Goal: Task Accomplishment & Management: Use online tool/utility

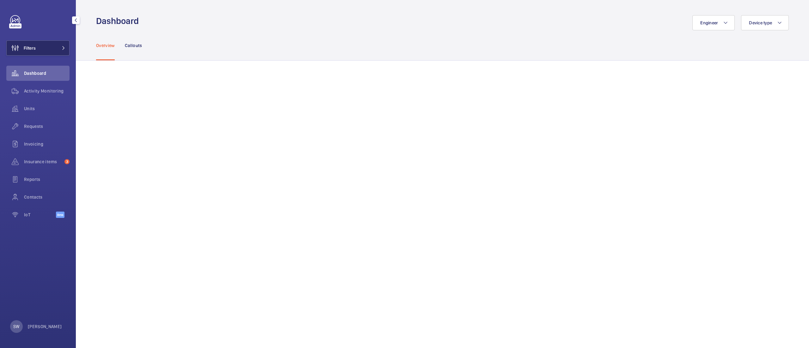
click at [45, 44] on button "Filters" at bounding box center [37, 47] width 63 height 15
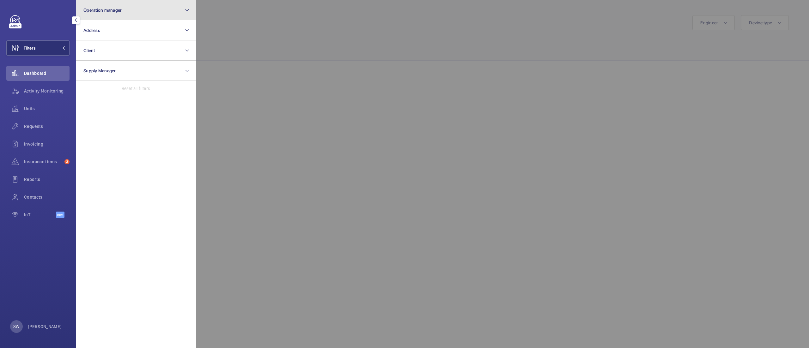
click at [158, 7] on button "Operation manager" at bounding box center [136, 10] width 120 height 20
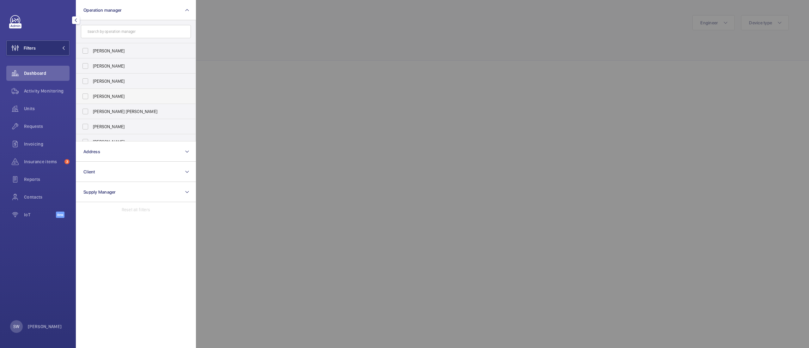
click at [104, 95] on span "[PERSON_NAME]" at bounding box center [136, 96] width 87 height 6
click at [92, 95] on input "[PERSON_NAME]" at bounding box center [85, 96] width 13 height 13
checkbox input "true"
click at [404, 81] on div at bounding box center [600, 174] width 809 height 348
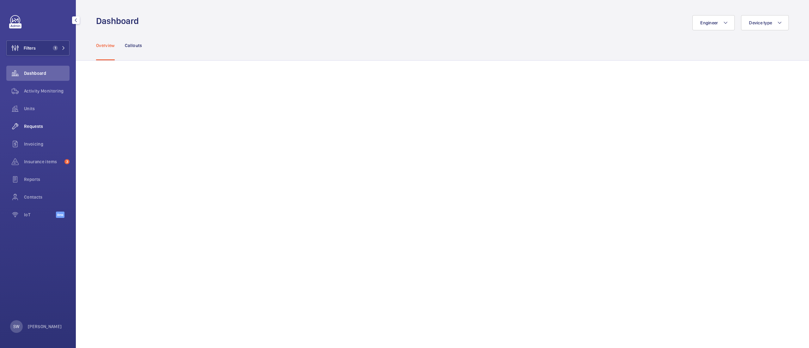
click at [32, 130] on div "Requests" at bounding box center [37, 126] width 63 height 15
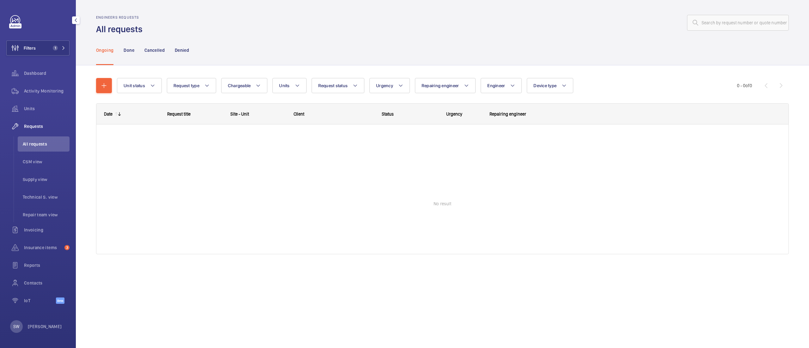
click at [32, 130] on div "Requests" at bounding box center [37, 126] width 63 height 15
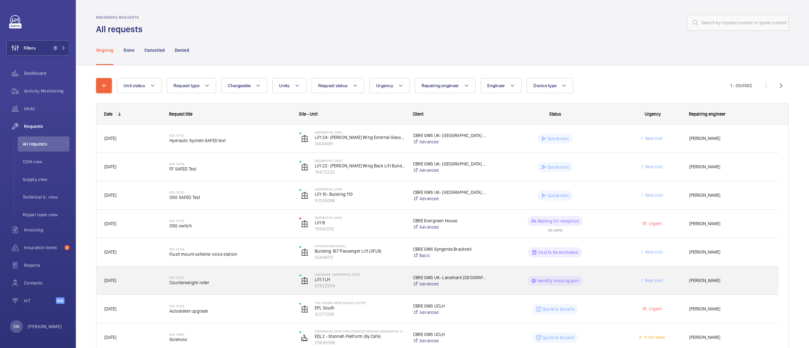
click at [235, 281] on span "Counterweight roller" at bounding box center [230, 283] width 122 height 6
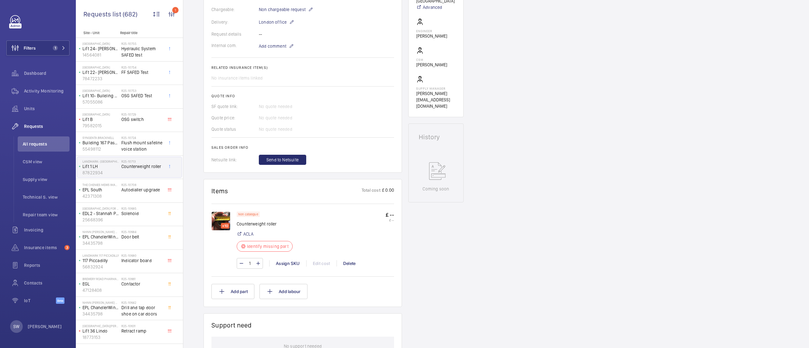
scroll to position [179, 0]
click at [224, 216] on img at bounding box center [221, 219] width 19 height 19
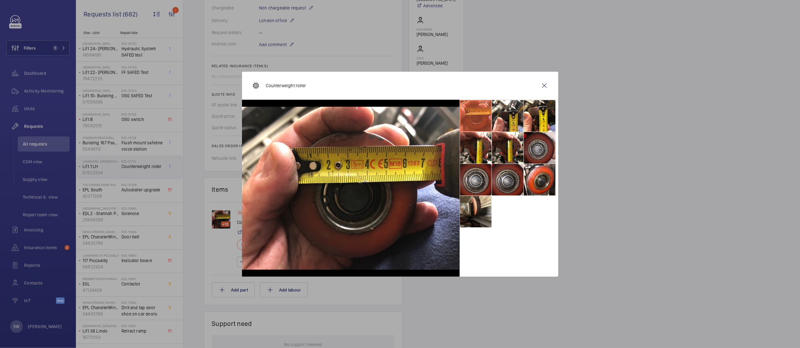
click at [472, 205] on li at bounding box center [476, 212] width 32 height 32
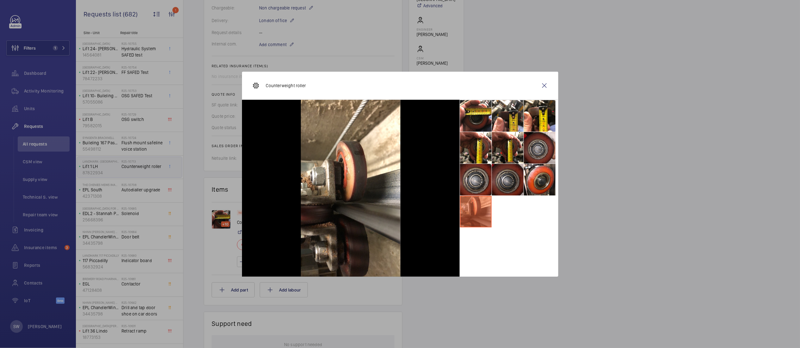
click at [493, 164] on li at bounding box center [508, 148] width 32 height 32
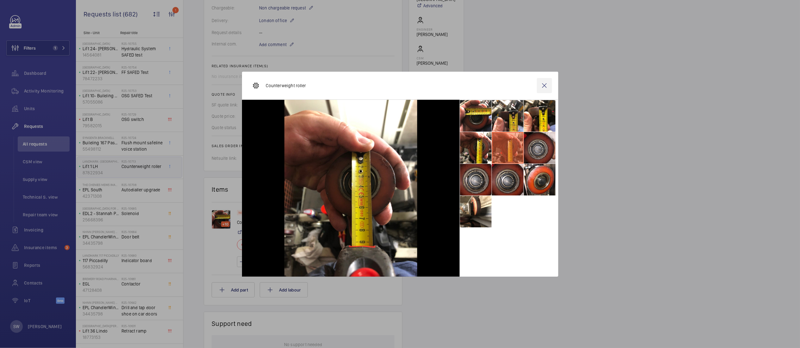
click at [542, 85] on wm-front-icon-button at bounding box center [544, 85] width 15 height 15
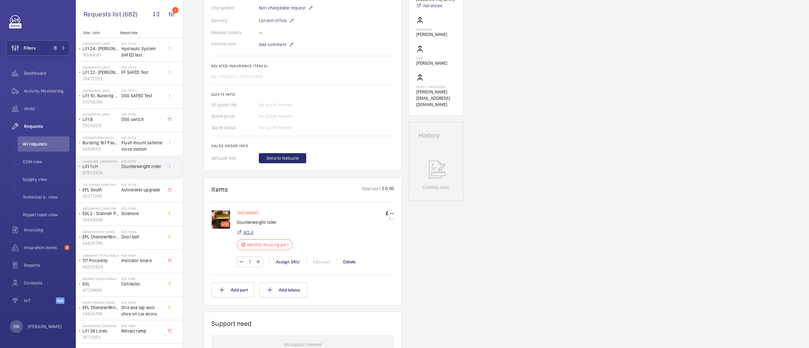
click at [249, 236] on link "ACLA" at bounding box center [248, 233] width 10 height 6
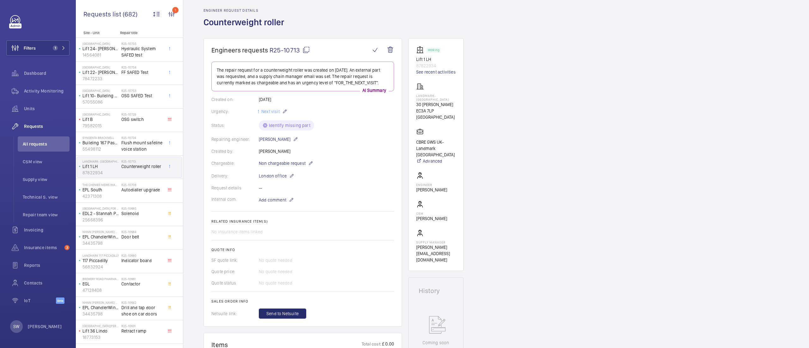
scroll to position [18, 0]
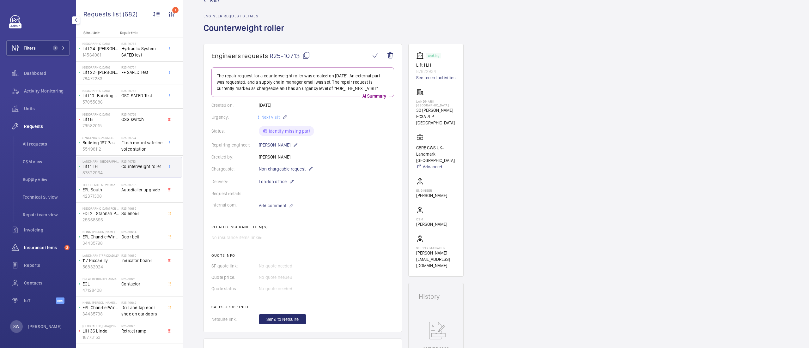
click at [40, 249] on span "Insurance items" at bounding box center [43, 248] width 38 height 6
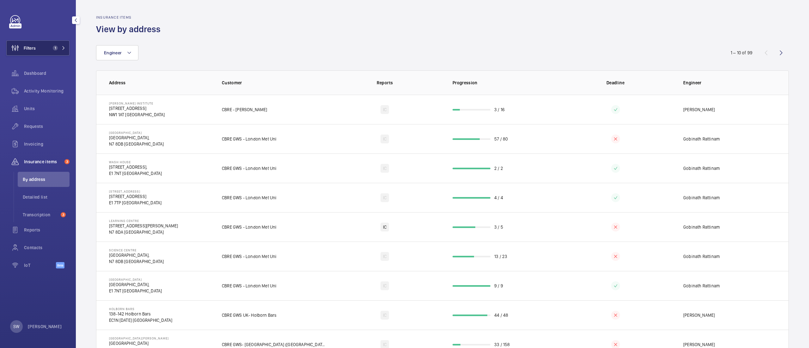
click at [56, 44] on button "Filters 1" at bounding box center [37, 47] width 63 height 15
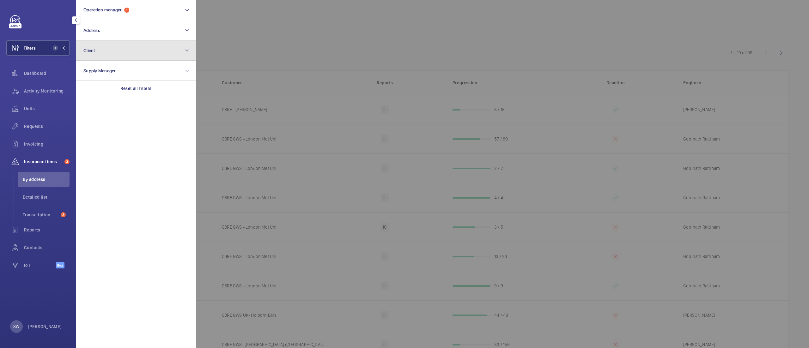
click at [96, 53] on button "Client" at bounding box center [136, 50] width 120 height 20
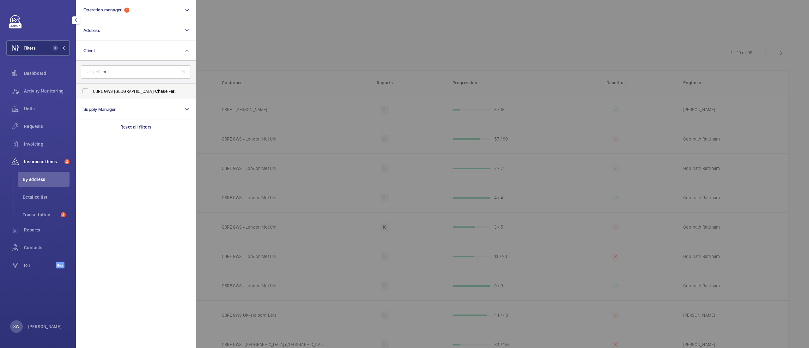
type input "chase farm"
click at [111, 97] on label "CBRE GWS UK- [GEOGRAPHIC_DATA]" at bounding box center [131, 91] width 110 height 15
click at [92, 97] on input "CBRE GWS UK- [GEOGRAPHIC_DATA]" at bounding box center [85, 91] width 13 height 13
checkbox input "true"
click at [298, 23] on div at bounding box center [600, 174] width 809 height 348
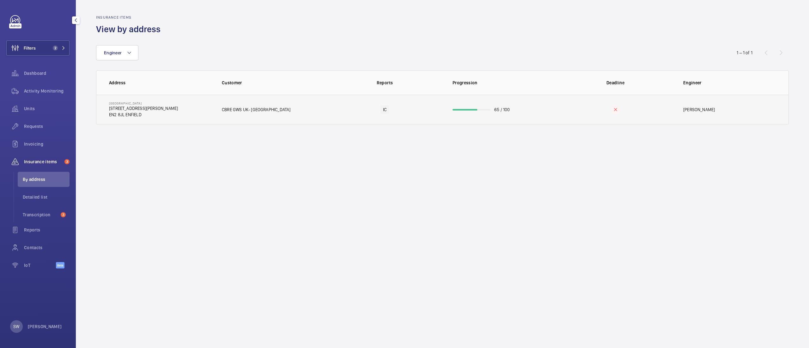
click at [474, 115] on td "65 / 100" at bounding box center [500, 110] width 115 height 30
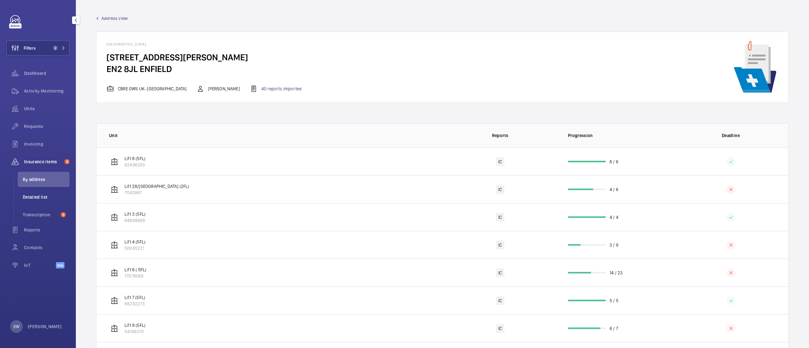
click at [46, 195] on span "Detailed list" at bounding box center [46, 197] width 47 height 6
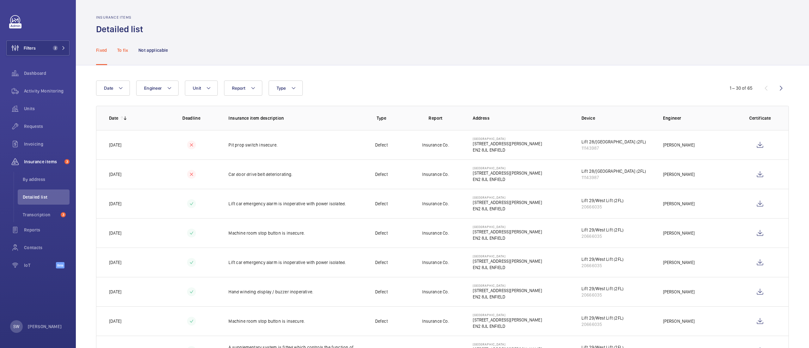
click at [123, 51] on p "To fix" at bounding box center [122, 50] width 11 height 6
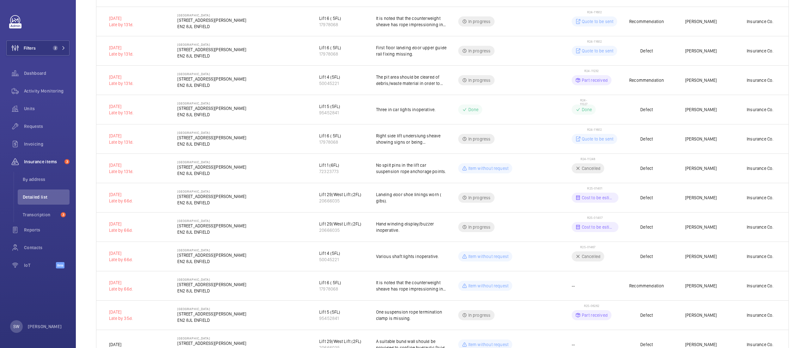
scroll to position [335, 0]
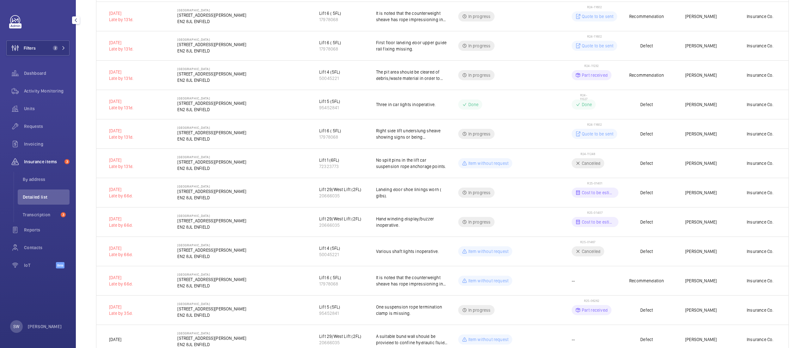
click at [37, 292] on div "Filters 2 Dashboard Activity Monitoring Units Requests Invoicing Insurance item…" at bounding box center [38, 174] width 76 height 348
click at [53, 51] on button "Filters 2" at bounding box center [37, 47] width 63 height 15
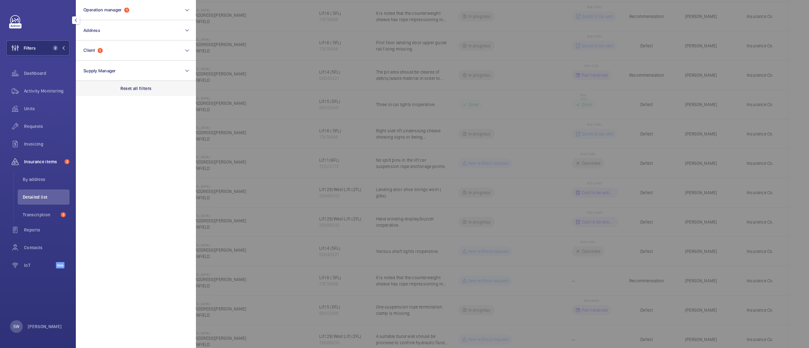
click at [144, 95] on div "Reset all filters" at bounding box center [136, 88] width 120 height 15
click at [116, 54] on button "Client" at bounding box center [136, 50] width 120 height 20
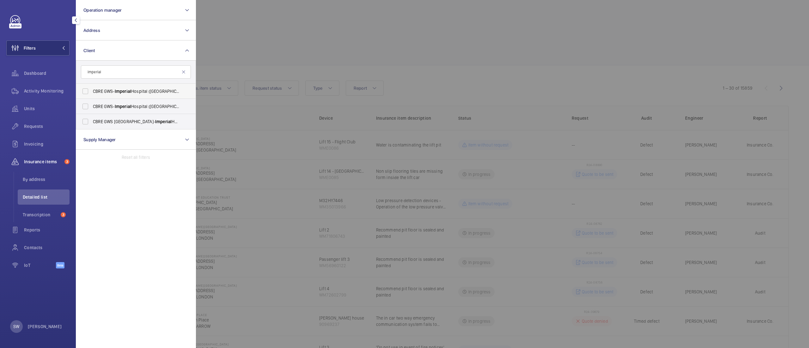
type input "imperial"
click at [113, 90] on span "CBRE GWS- [GEOGRAPHIC_DATA] ([GEOGRAPHIC_DATA])" at bounding box center [136, 91] width 87 height 6
click at [92, 90] on input "CBRE GWS- [GEOGRAPHIC_DATA] ([GEOGRAPHIC_DATA])" at bounding box center [85, 91] width 13 height 13
checkbox input "true"
click at [113, 99] on label "CBRE GWS- [GEOGRAPHIC_DATA] ([GEOGRAPHIC_DATA][PERSON_NAME])" at bounding box center [131, 106] width 110 height 15
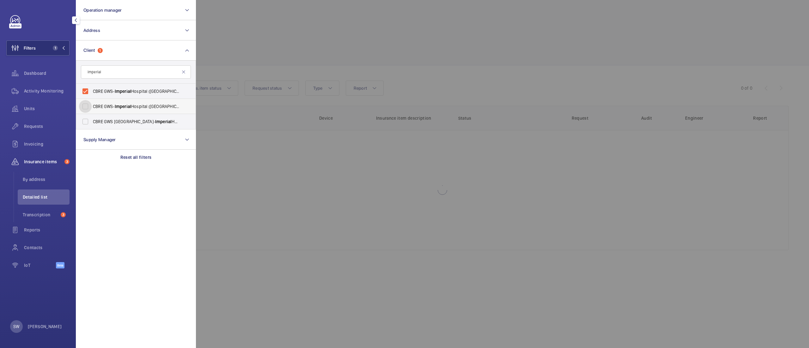
click at [92, 100] on input "CBRE GWS- [GEOGRAPHIC_DATA] ([GEOGRAPHIC_DATA][PERSON_NAME])" at bounding box center [85, 106] width 13 height 13
checkbox input "true"
click at [113, 119] on span "CBRE GWS UK- [GEOGRAPHIC_DATA] ([GEOGRAPHIC_DATA])" at bounding box center [136, 122] width 87 height 6
click at [92, 119] on input "CBRE GWS UK- [GEOGRAPHIC_DATA] ([GEOGRAPHIC_DATA])" at bounding box center [85, 121] width 13 height 13
checkbox input "true"
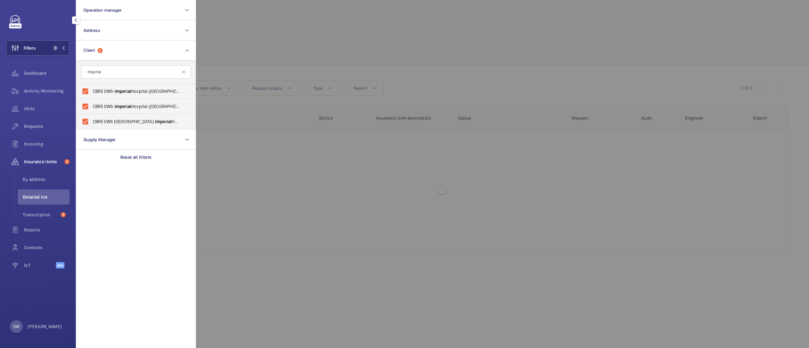
click at [340, 40] on div at bounding box center [600, 174] width 809 height 348
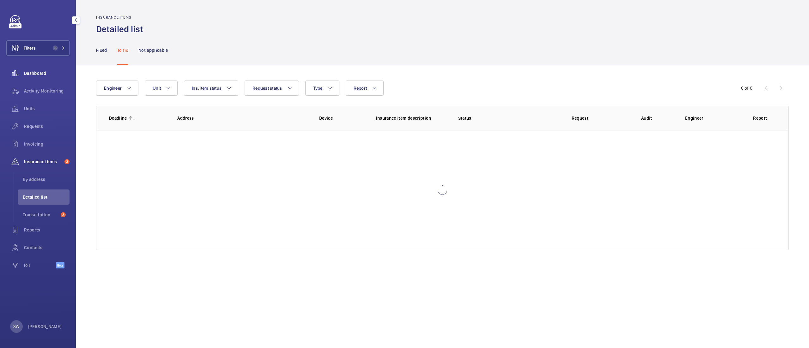
click at [54, 68] on div "Dashboard" at bounding box center [37, 73] width 63 height 15
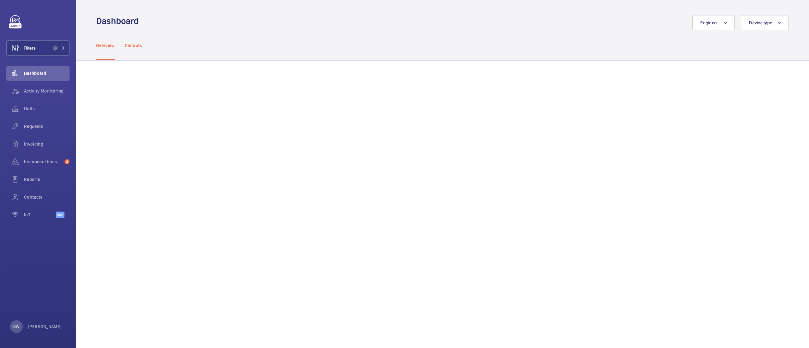
click at [142, 46] on p "Callouts" at bounding box center [133, 45] width 17 height 6
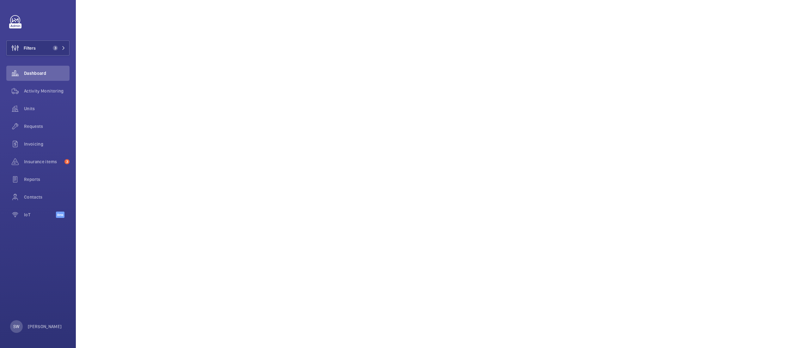
scroll to position [261, 0]
click at [52, 204] on div "Contacts" at bounding box center [37, 197] width 63 height 15
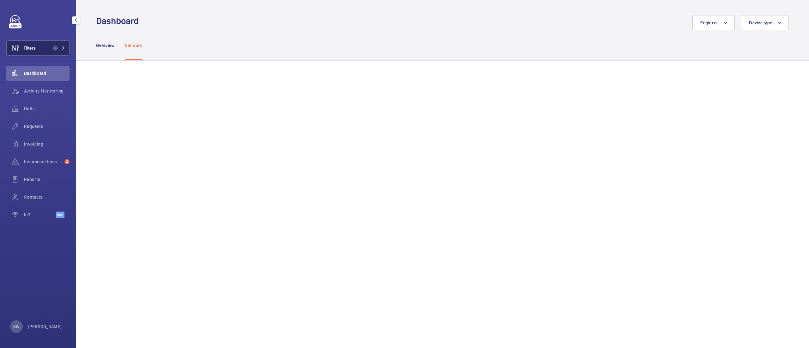
click at [52, 42] on button "Filters 3" at bounding box center [37, 47] width 63 height 15
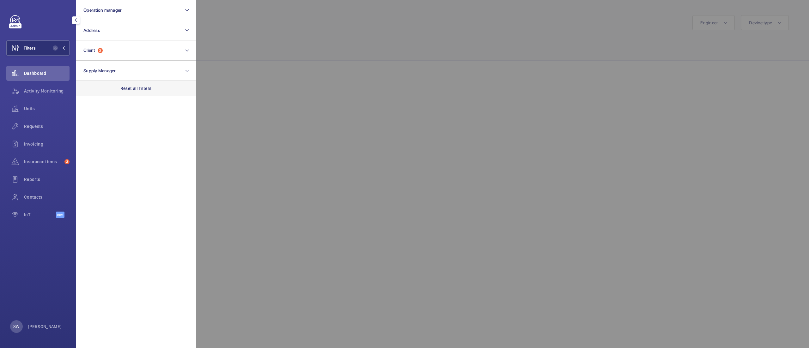
click at [151, 89] on p "Reset all filters" at bounding box center [135, 88] width 31 height 6
click at [464, 65] on div at bounding box center [600, 174] width 809 height 348
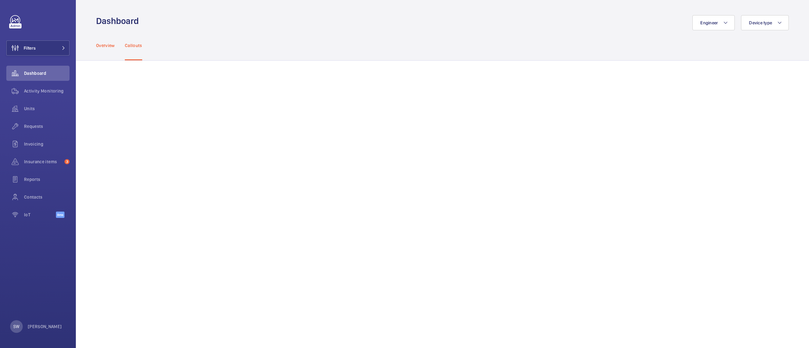
click at [108, 44] on p "Overview" at bounding box center [105, 45] width 19 height 6
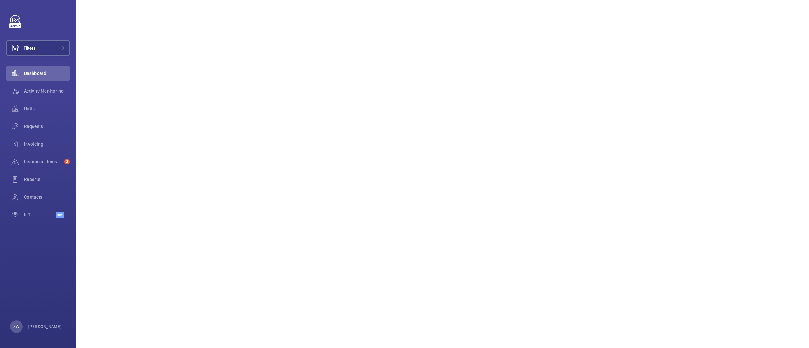
scroll to position [126, 0]
click at [47, 47] on button "Filters" at bounding box center [37, 47] width 63 height 15
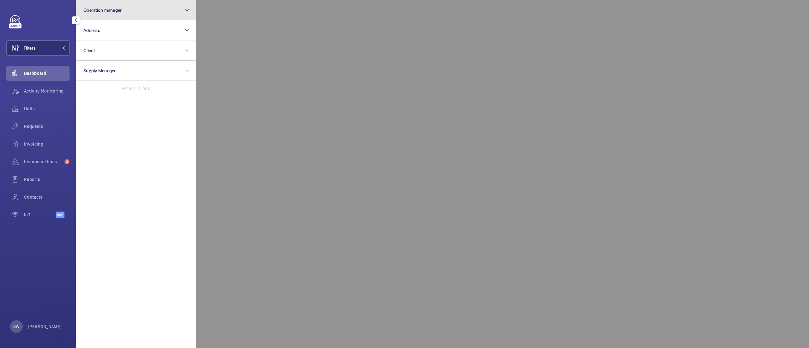
click at [156, 9] on button "Operation manager" at bounding box center [136, 10] width 120 height 20
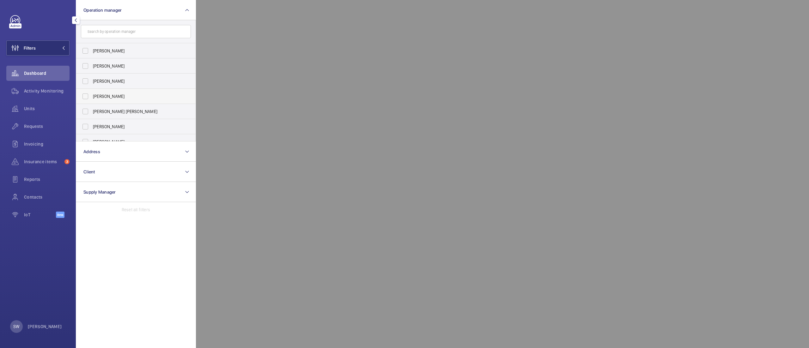
click at [111, 97] on span "[PERSON_NAME]" at bounding box center [136, 96] width 87 height 6
click at [92, 97] on input "[PERSON_NAME]" at bounding box center [85, 96] width 13 height 13
checkbox input "true"
click at [461, 117] on div at bounding box center [600, 174] width 809 height 348
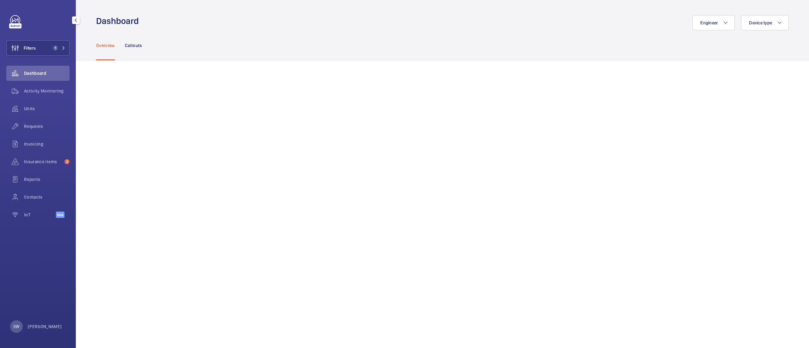
click at [52, 38] on div "Filters 1 Dashboard Activity Monitoring Units Requests Invoicing Insurance item…" at bounding box center [37, 120] width 63 height 210
click at [49, 49] on button "Filters 1" at bounding box center [37, 47] width 63 height 15
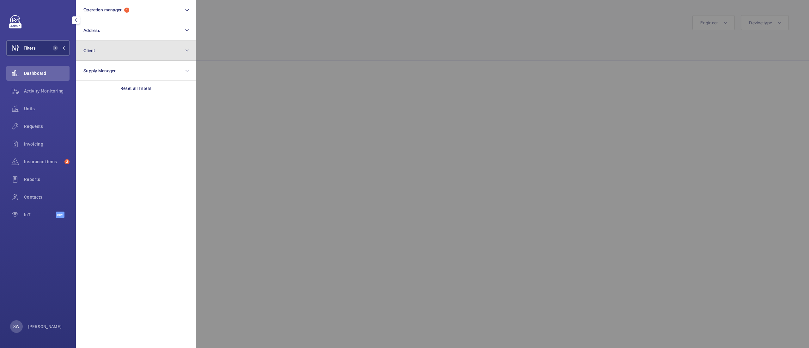
click at [120, 59] on button "Client" at bounding box center [136, 50] width 120 height 20
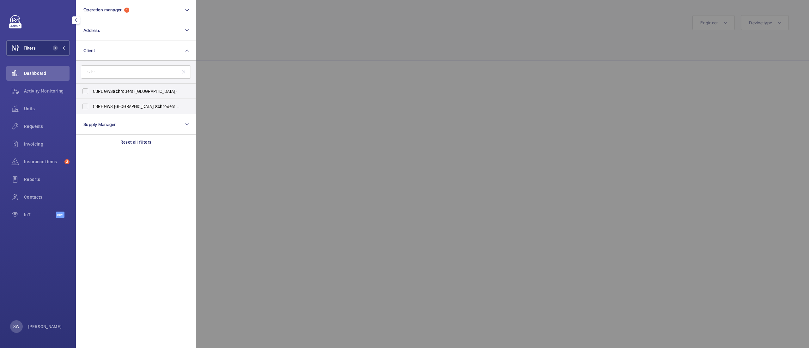
type input "schr"
click at [124, 87] on label "CBRE GWS Schr oders ([GEOGRAPHIC_DATA])" at bounding box center [131, 91] width 110 height 15
click at [92, 87] on input "CBRE GWS Schr oders ([GEOGRAPHIC_DATA])" at bounding box center [85, 91] width 13 height 13
checkbox input "true"
click at [416, 82] on div at bounding box center [600, 174] width 809 height 348
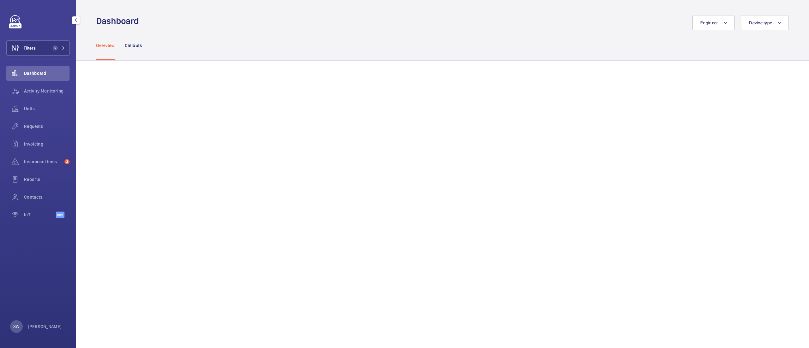
scroll to position [487, 0]
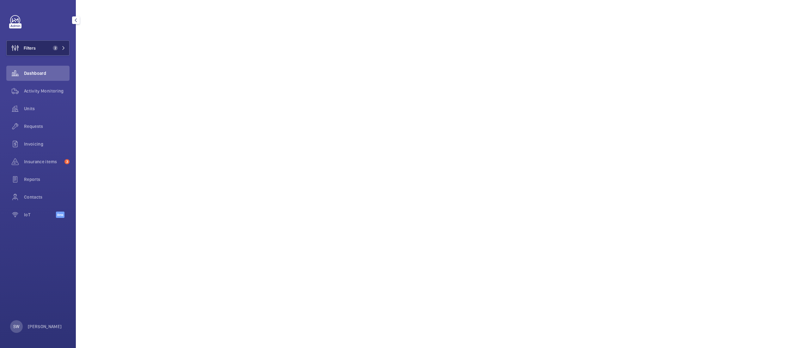
click at [55, 54] on button "Filters 2" at bounding box center [37, 47] width 63 height 15
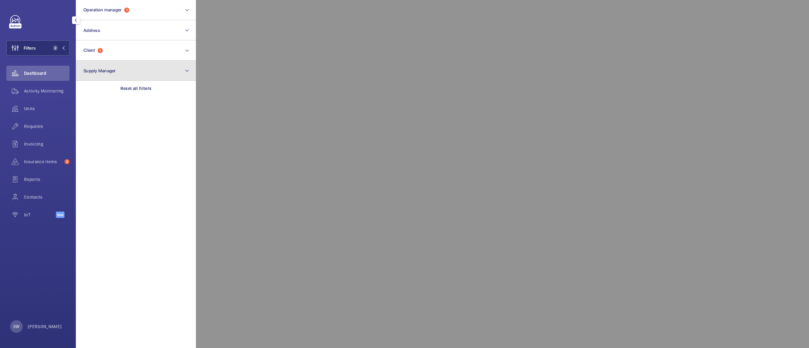
click at [161, 63] on button "Supply Manager" at bounding box center [136, 71] width 120 height 20
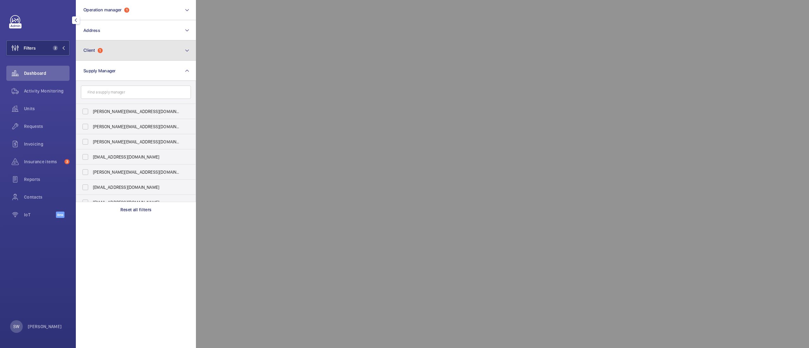
click at [156, 44] on button "Client 1" at bounding box center [136, 50] width 120 height 20
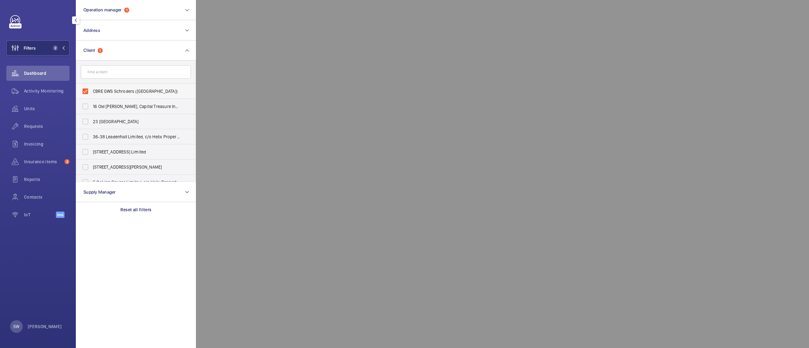
click at [89, 87] on label "CBRE GWS Schroders ([GEOGRAPHIC_DATA])" at bounding box center [131, 91] width 110 height 15
click at [89, 87] on input "CBRE GWS Schroders ([GEOGRAPHIC_DATA])" at bounding box center [85, 91] width 13 height 13
checkbox input "false"
click at [34, 70] on span "Dashboard" at bounding box center [47, 73] width 46 height 6
click at [187, 47] on mat-icon at bounding box center [187, 51] width 5 height 8
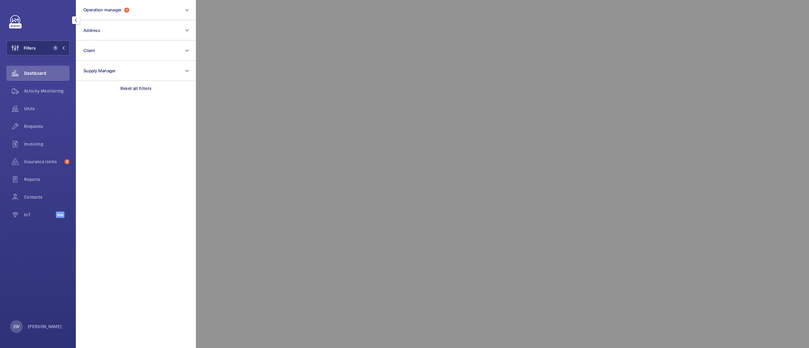
click at [310, 140] on div at bounding box center [600, 174] width 809 height 348
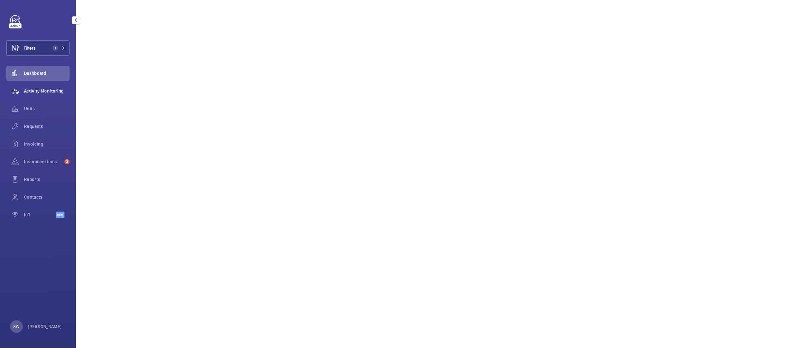
click at [50, 92] on span "Activity Monitoring" at bounding box center [47, 91] width 46 height 6
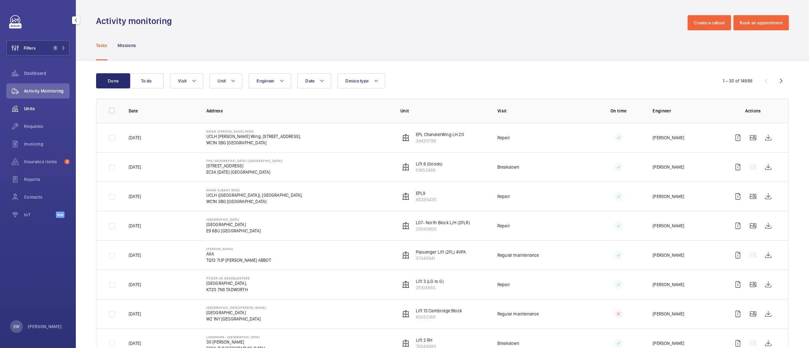
click at [43, 107] on span "Units" at bounding box center [47, 109] width 46 height 6
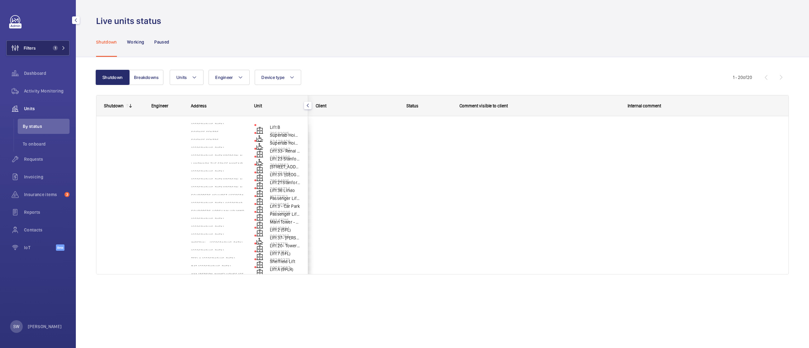
click at [38, 50] on button "Filters 1" at bounding box center [37, 47] width 63 height 15
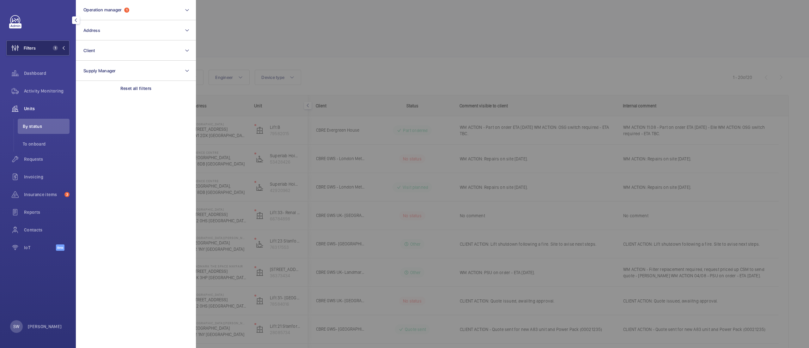
click at [38, 50] on button "Filters 1" at bounding box center [37, 47] width 63 height 15
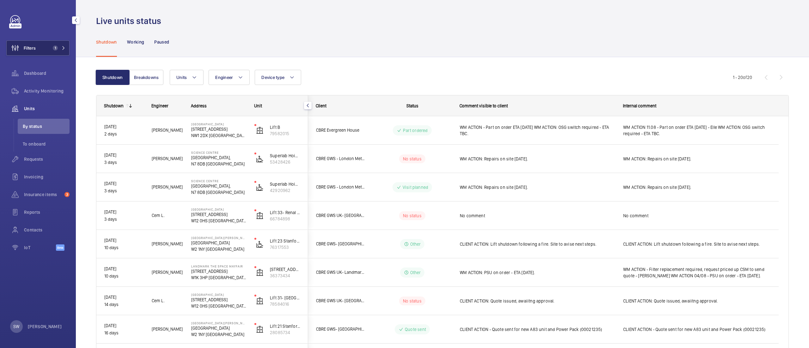
click at [35, 46] on span "Filters" at bounding box center [30, 48] width 12 height 6
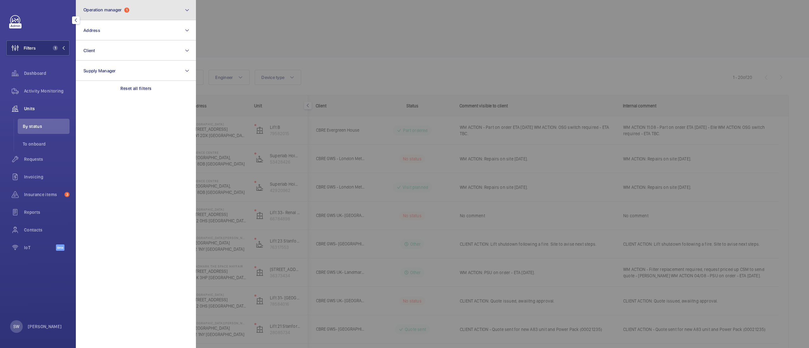
click at [147, 5] on button "Operation manager 1" at bounding box center [136, 10] width 120 height 20
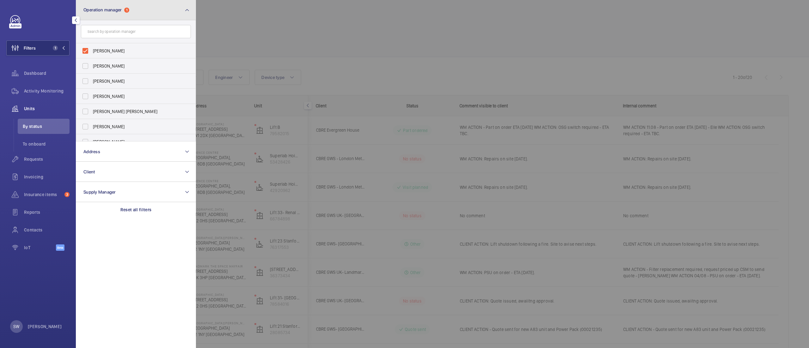
click at [147, 5] on button "Operation manager 1" at bounding box center [136, 10] width 120 height 20
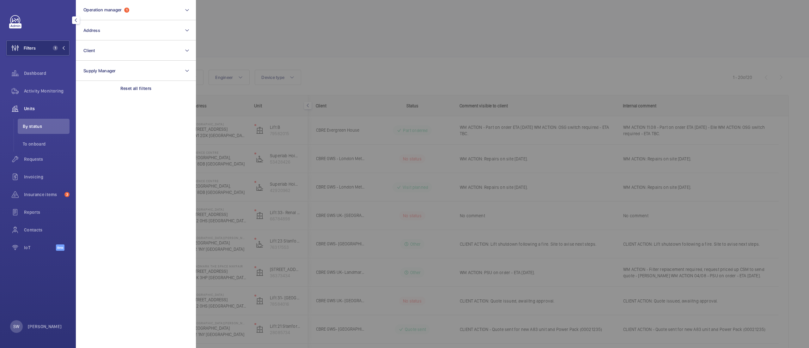
click at [369, 65] on div at bounding box center [600, 174] width 809 height 348
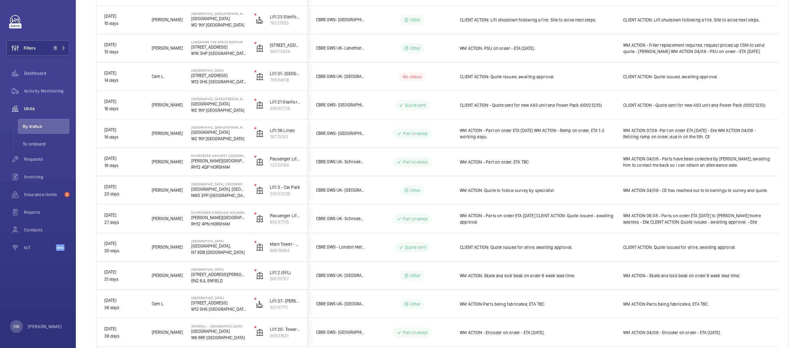
scroll to position [367, 0]
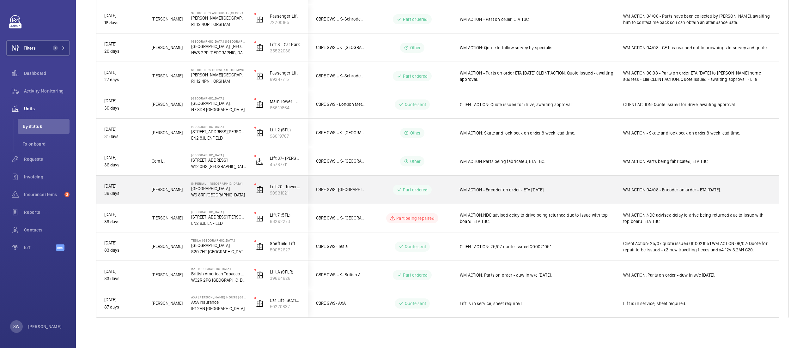
click at [520, 190] on span "WM ACTION - Encoder on order - ETA [DATE]." at bounding box center [537, 190] width 155 height 6
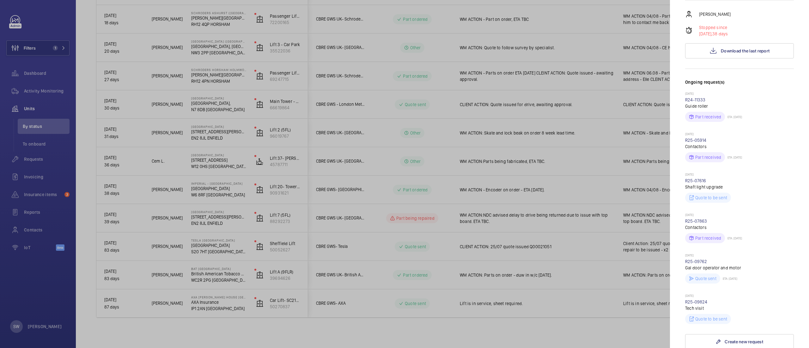
scroll to position [132, 0]
click at [751, 51] on span "Download the last report" at bounding box center [745, 53] width 49 height 5
click at [48, 85] on div at bounding box center [404, 174] width 809 height 348
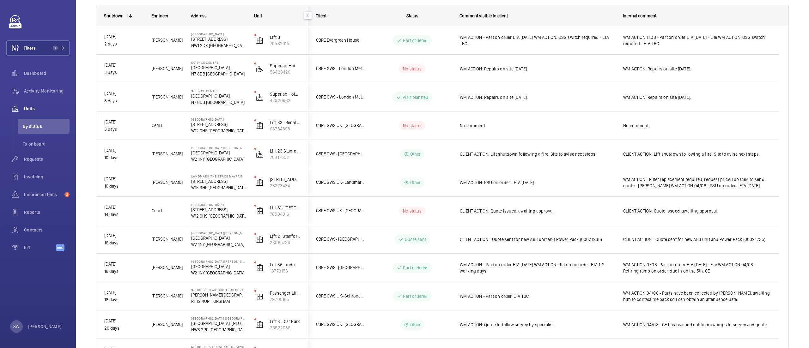
scroll to position [0, 0]
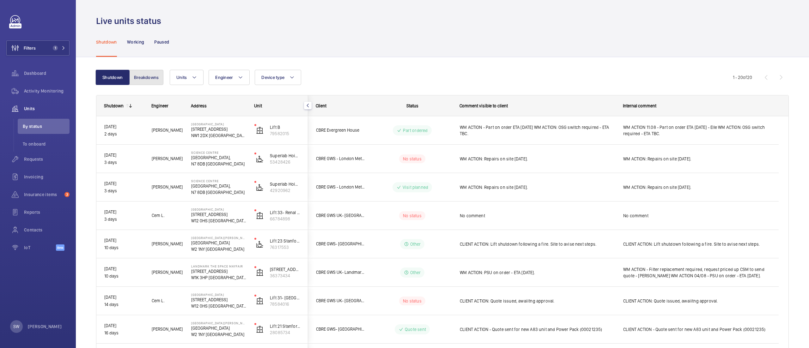
click at [144, 76] on button "Breakdowns" at bounding box center [146, 77] width 34 height 15
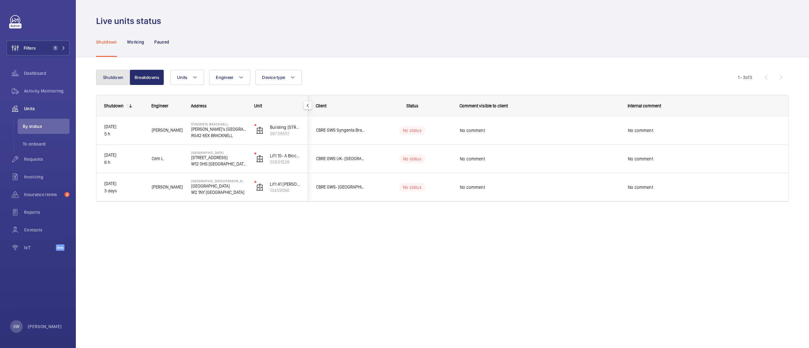
click at [116, 75] on button "Shutdown" at bounding box center [113, 77] width 34 height 15
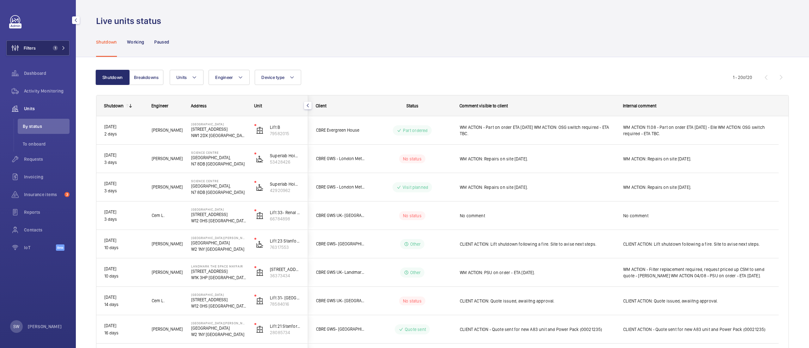
click at [53, 52] on button "Filters 1" at bounding box center [37, 47] width 63 height 15
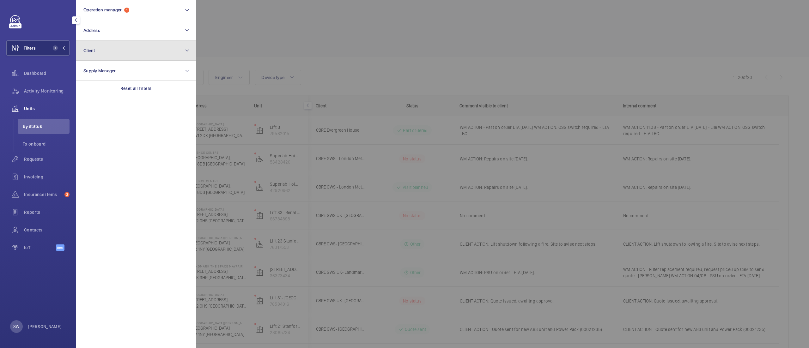
click at [128, 49] on button "Client" at bounding box center [136, 50] width 120 height 20
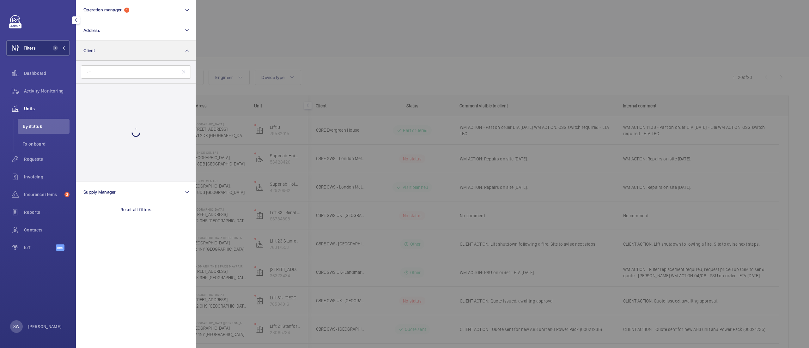
type input "c"
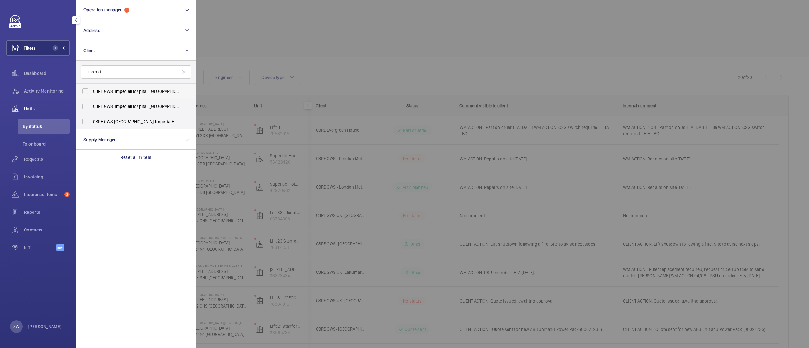
type input "imperial"
click at [120, 88] on span "CBRE GWS- [GEOGRAPHIC_DATA] ([GEOGRAPHIC_DATA])" at bounding box center [136, 91] width 87 height 6
click at [92, 88] on input "CBRE GWS- [GEOGRAPHIC_DATA] ([GEOGRAPHIC_DATA])" at bounding box center [85, 91] width 13 height 13
checkbox input "true"
click at [119, 104] on span "Imperial" at bounding box center [123, 106] width 16 height 5
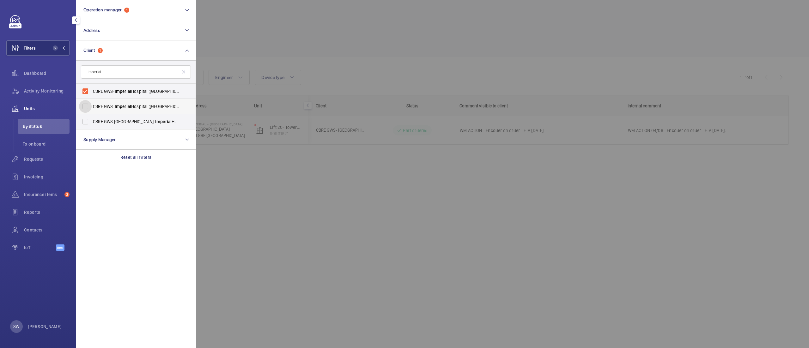
click at [92, 104] on input "CBRE GWS- [GEOGRAPHIC_DATA] ([GEOGRAPHIC_DATA][PERSON_NAME])" at bounding box center [85, 106] width 13 height 13
checkbox input "true"
click at [116, 123] on span "CBRE GWS UK- [GEOGRAPHIC_DATA] ([GEOGRAPHIC_DATA])" at bounding box center [136, 122] width 87 height 6
click at [92, 123] on input "CBRE GWS UK- [GEOGRAPHIC_DATA] ([GEOGRAPHIC_DATA])" at bounding box center [85, 121] width 13 height 13
checkbox input "true"
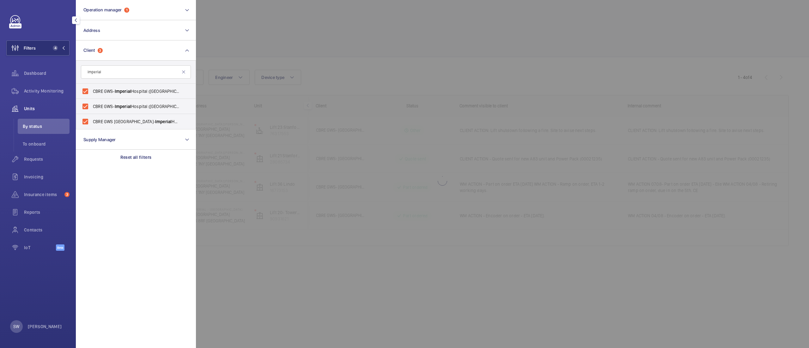
click at [454, 60] on div at bounding box center [600, 174] width 809 height 348
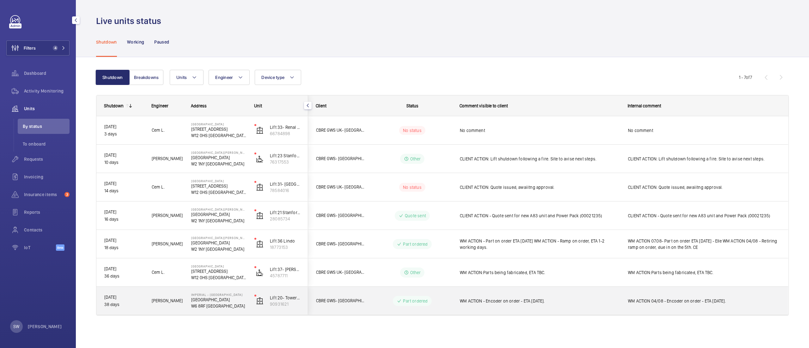
click at [519, 307] on div "WM ACTION - Encoder on order - ETA [DATE]." at bounding box center [540, 301] width 160 height 15
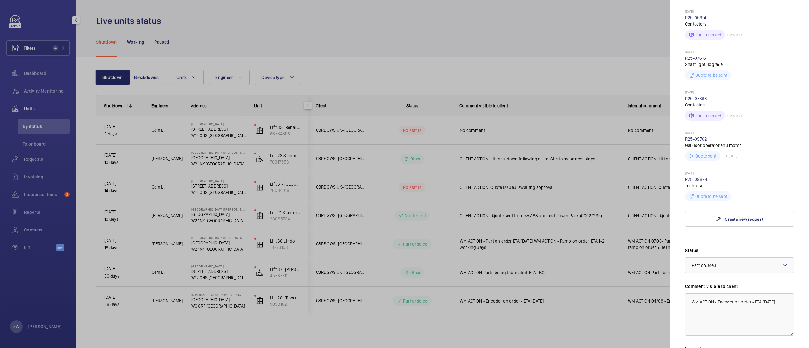
scroll to position [358, 0]
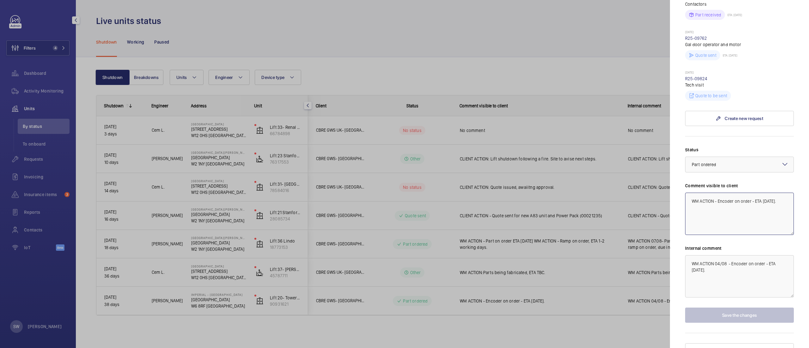
click at [720, 195] on textarea "WM ACTION - Encoder on order - ETA [DATE]." at bounding box center [739, 214] width 109 height 42
drag, startPoint x: 720, startPoint y: 195, endPoint x: 735, endPoint y: 211, distance: 21.5
click at [735, 211] on textarea "WM ACTION - Encoder on order - ETA [DATE]." at bounding box center [739, 214] width 109 height 42
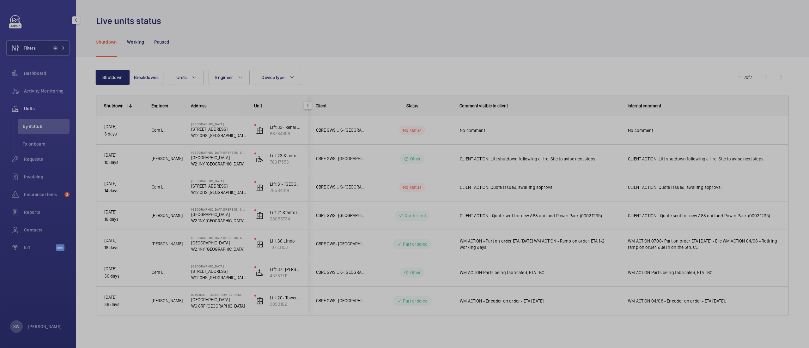
scroll to position [0, 0]
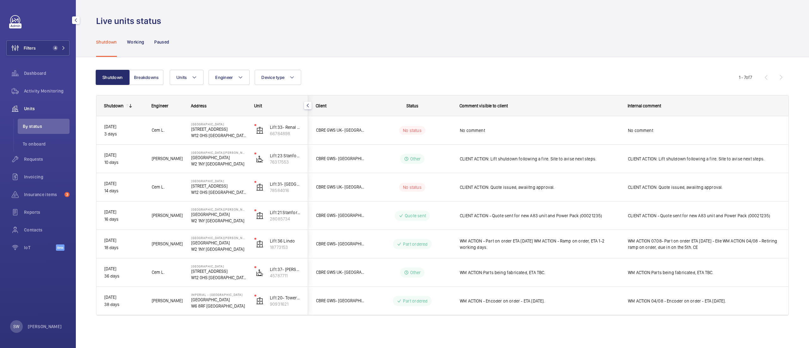
click at [44, 53] on div at bounding box center [404, 174] width 809 height 348
click at [48, 46] on button "Filters 4" at bounding box center [37, 47] width 63 height 15
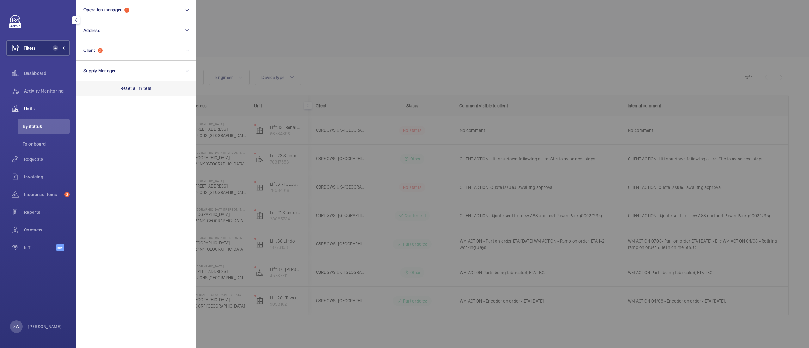
click at [142, 84] on div "Reset all filters" at bounding box center [136, 88] width 120 height 15
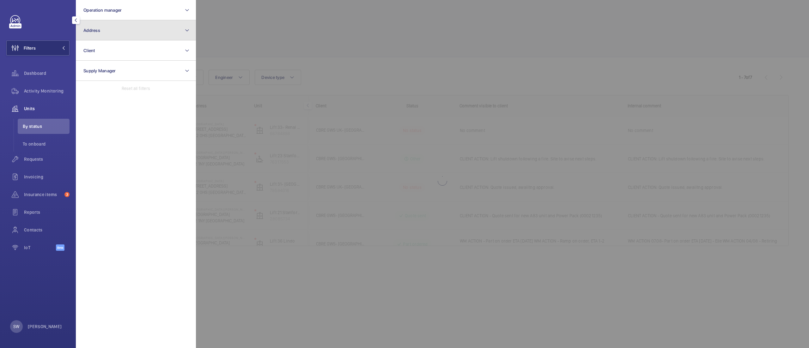
click at [99, 39] on button "Address" at bounding box center [136, 30] width 120 height 20
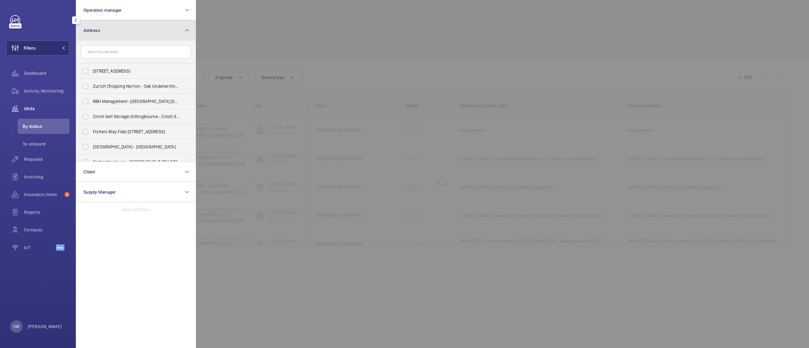
drag, startPoint x: 105, startPoint y: 29, endPoint x: 103, endPoint y: 36, distance: 7.6
click at [104, 29] on button "Address" at bounding box center [136, 30] width 120 height 20
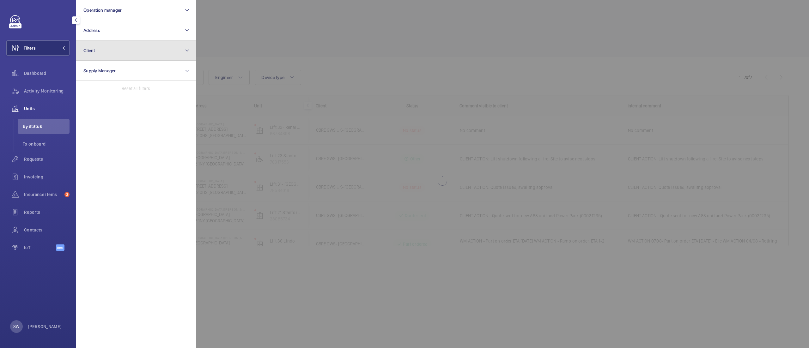
click at [102, 47] on button "Client" at bounding box center [136, 50] width 120 height 20
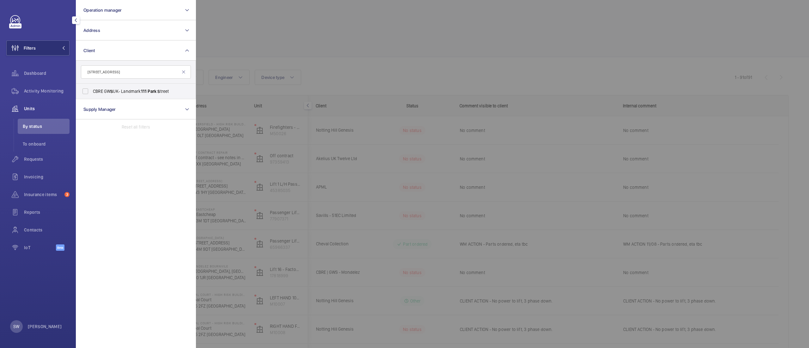
type input "[STREET_ADDRESS]"
click at [125, 88] on span "CBRE GW S UK- Landmark [STREET_ADDRESS]" at bounding box center [136, 91] width 87 height 6
click at [92, 88] on input "CBRE GW S UK- Landmark [STREET_ADDRESS]" at bounding box center [85, 91] width 13 height 13
checkbox input "true"
click at [382, 55] on div at bounding box center [600, 174] width 809 height 348
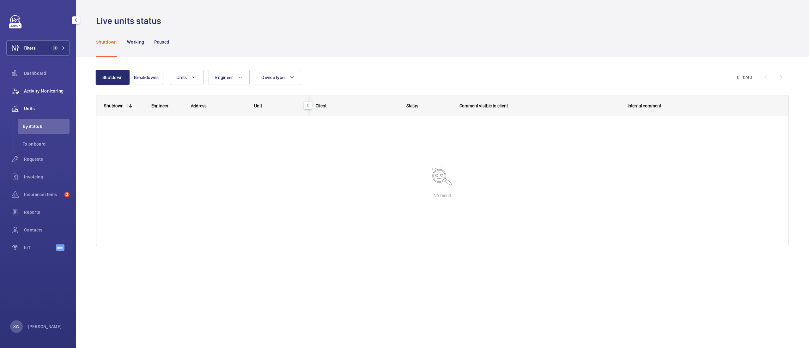
click at [57, 93] on span "Activity Monitoring" at bounding box center [47, 91] width 46 height 6
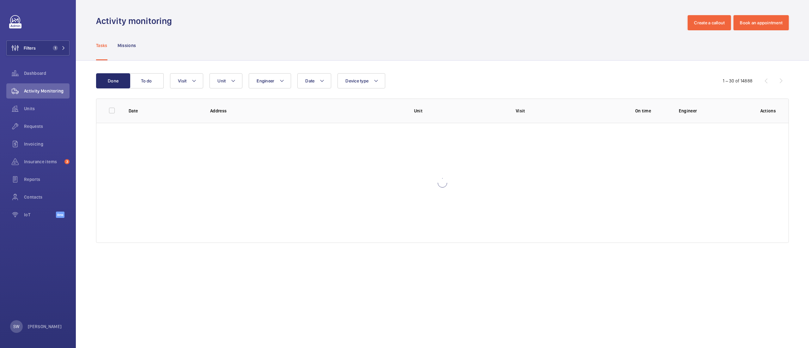
click at [639, 69] on div "Done To do Date Engineer Unit Device type Visit 1 – 30 of 14888 Date Address Un…" at bounding box center [443, 160] width 734 height 198
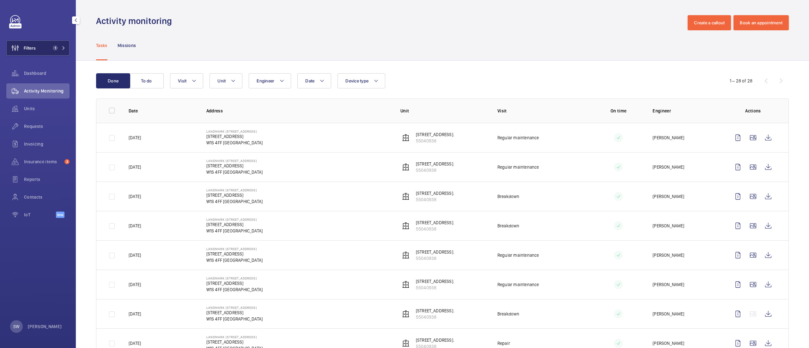
click at [54, 41] on button "Filters 1" at bounding box center [37, 47] width 63 height 15
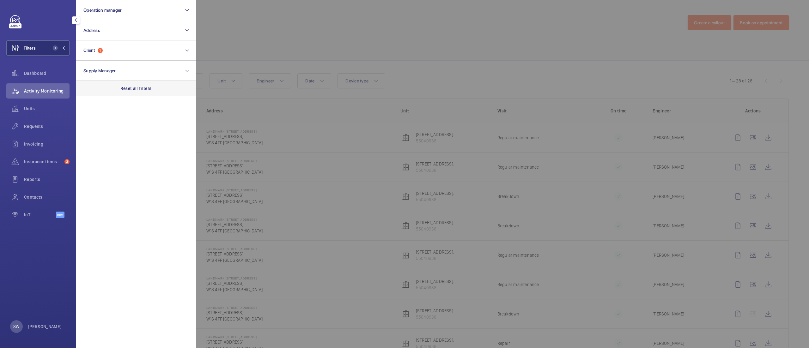
click at [137, 95] on div "Reset all filters" at bounding box center [136, 88] width 120 height 15
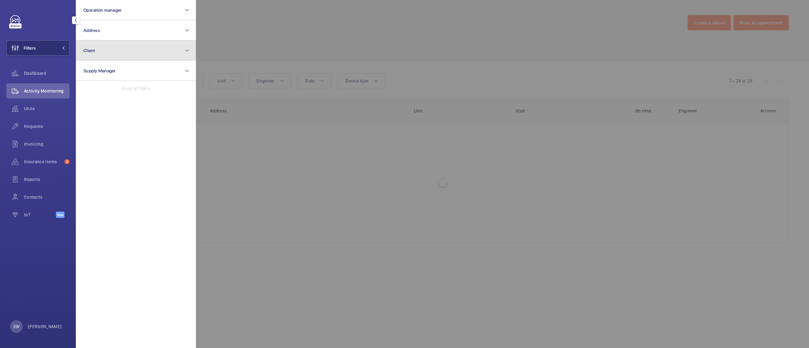
click at [123, 49] on button "Client" at bounding box center [136, 50] width 120 height 20
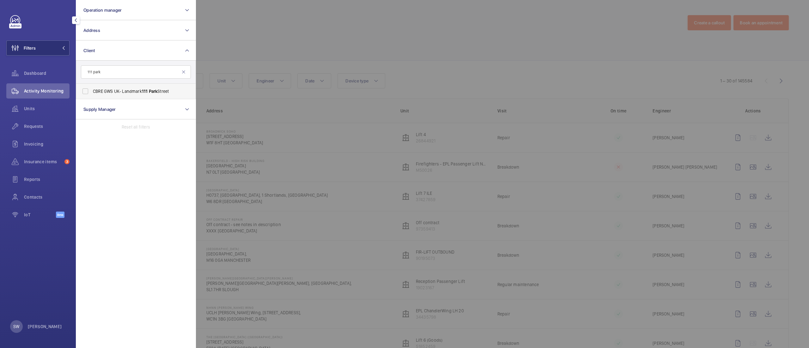
type input "111 park"
click at [113, 92] on span "CBRE GWS UK- Landmark [STREET_ADDRESS]" at bounding box center [136, 91] width 87 height 6
click at [92, 92] on input "CBRE GWS UK- Landmark [STREET_ADDRESS]" at bounding box center [85, 91] width 13 height 13
checkbox input "true"
click at [45, 130] on div "Requests" at bounding box center [37, 126] width 63 height 15
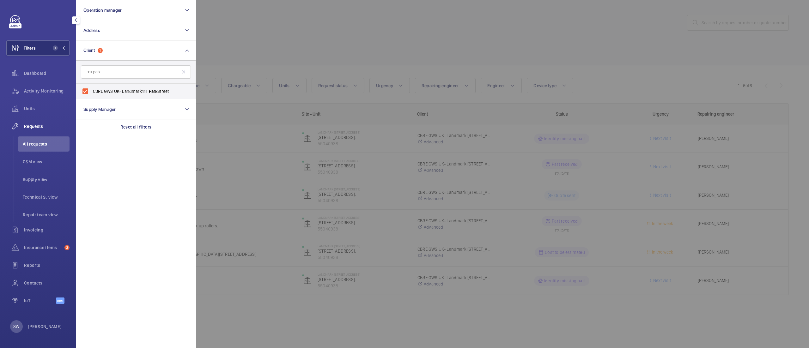
click at [406, 44] on div at bounding box center [600, 174] width 809 height 348
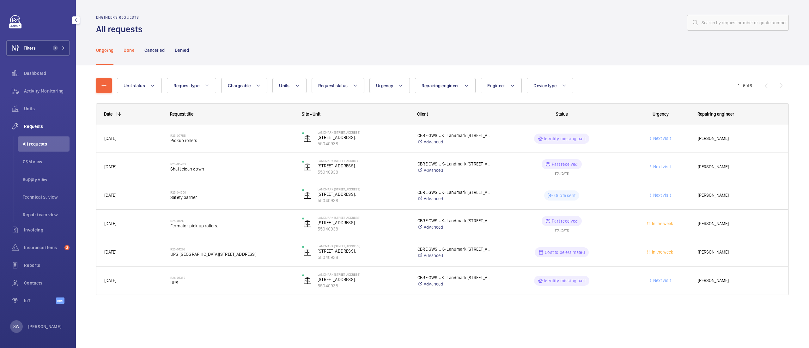
click at [128, 45] on div "Done" at bounding box center [129, 50] width 10 height 30
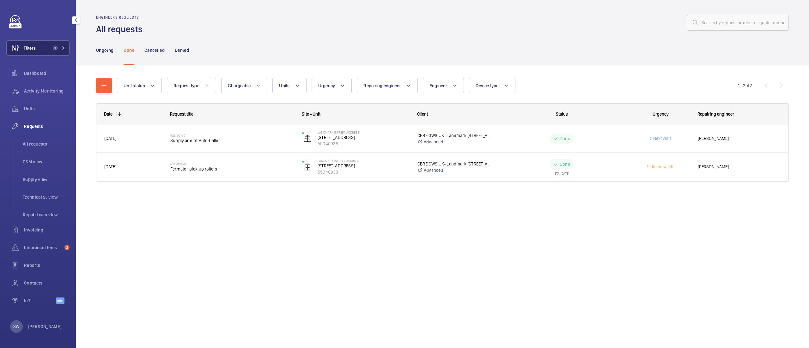
click at [55, 46] on span "1" at bounding box center [55, 48] width 5 height 5
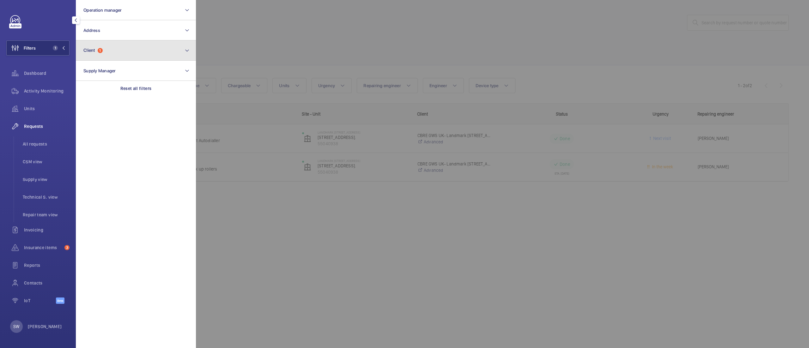
click at [123, 55] on button "Client 1" at bounding box center [136, 50] width 120 height 20
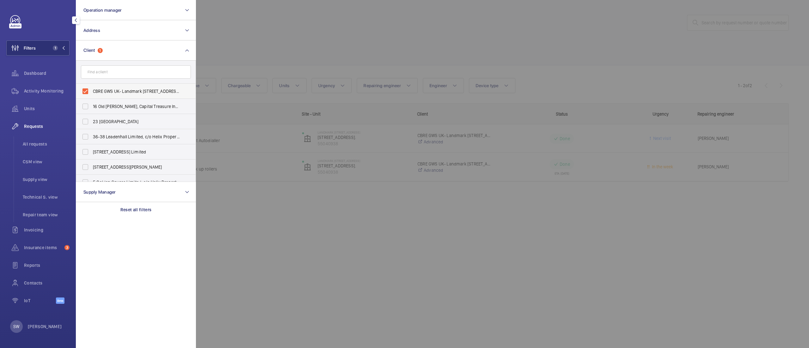
click at [126, 96] on label "CBRE GWS UK- Landmark [STREET_ADDRESS]" at bounding box center [131, 91] width 110 height 15
click at [92, 96] on input "CBRE GWS UK- Landmark [STREET_ADDRESS]" at bounding box center [85, 91] width 13 height 13
checkbox input "false"
click at [123, 71] on input "text" at bounding box center [136, 71] width 110 height 13
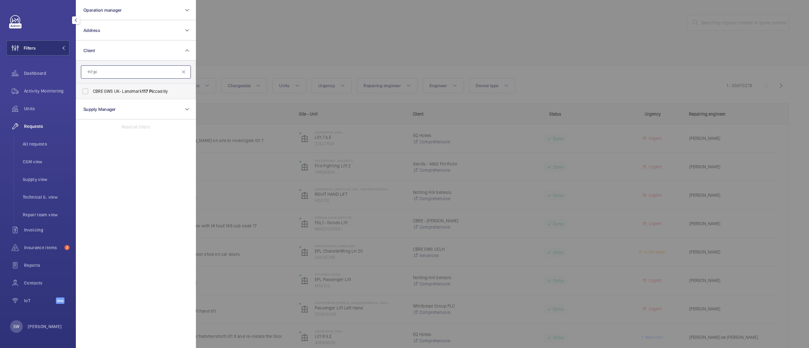
type input "117 pi"
click at [130, 88] on span "CBRE GWS UK- Landmark 117 Pi ccadilly" at bounding box center [136, 91] width 87 height 6
click at [92, 88] on input "CBRE GWS UK- Landmark 117 Pi ccadilly" at bounding box center [85, 91] width 13 height 13
checkbox input "true"
click at [378, 53] on div at bounding box center [600, 174] width 809 height 348
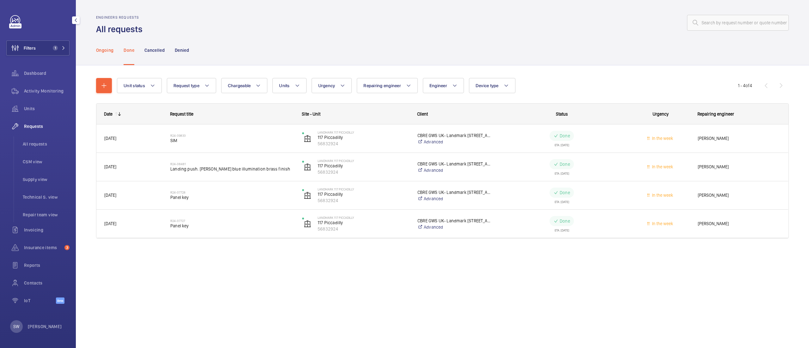
click at [99, 48] on p "Ongoing" at bounding box center [104, 50] width 17 height 6
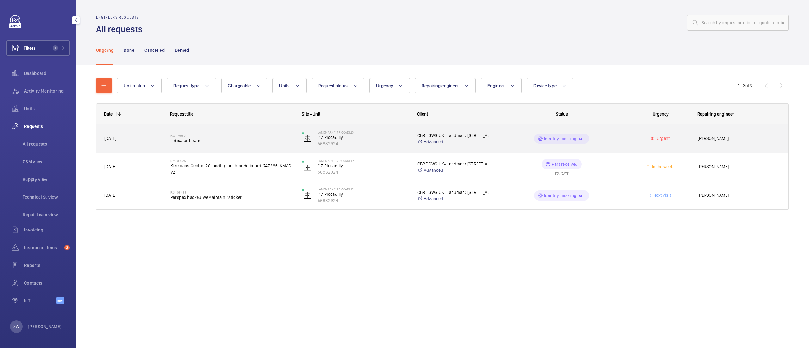
click at [267, 134] on h2 "R25-10680" at bounding box center [232, 136] width 124 height 4
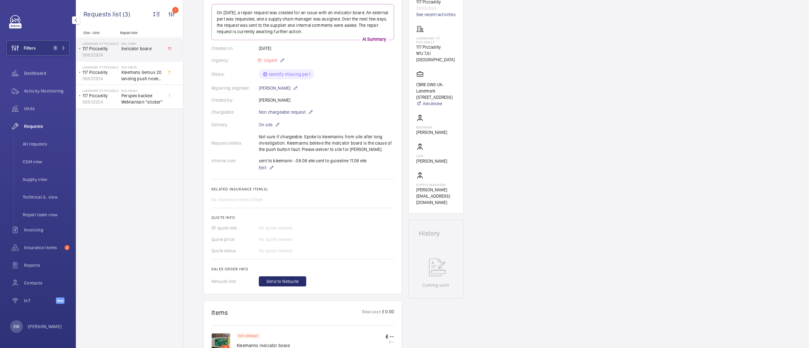
scroll to position [83, 0]
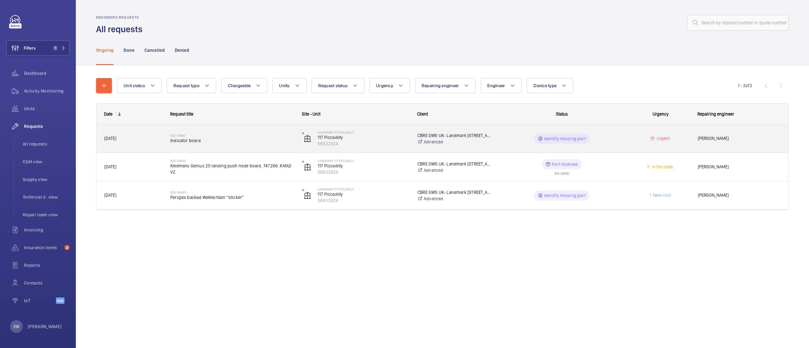
click at [236, 130] on div "R25-10680 Indicator board" at bounding box center [232, 139] width 124 height 18
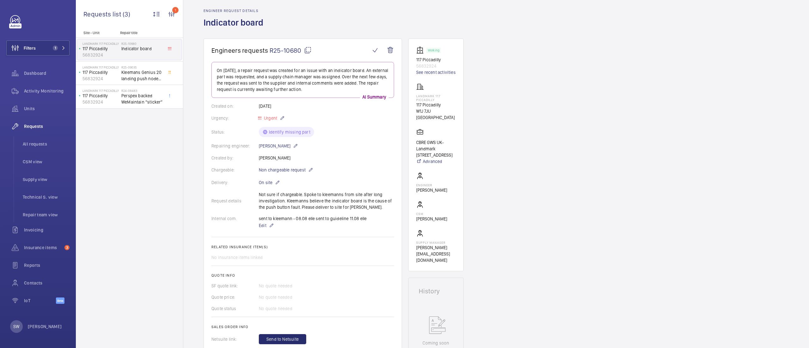
scroll to position [19, 0]
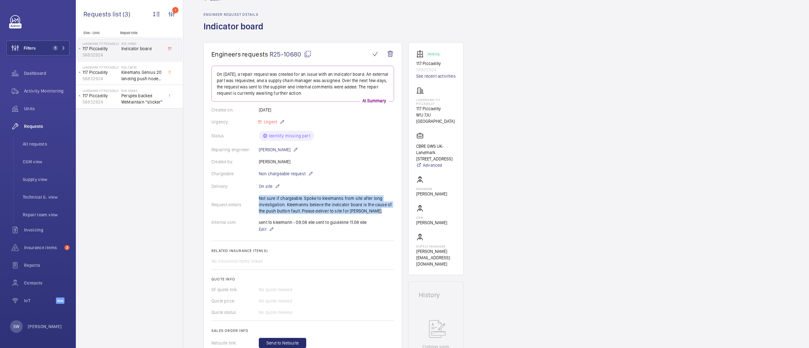
drag, startPoint x: 376, startPoint y: 211, endPoint x: 251, endPoint y: 199, distance: 125.8
click at [251, 199] on div "Request details Not sure if chargeable. Spoke to kleemanns from site after long…" at bounding box center [303, 204] width 183 height 19
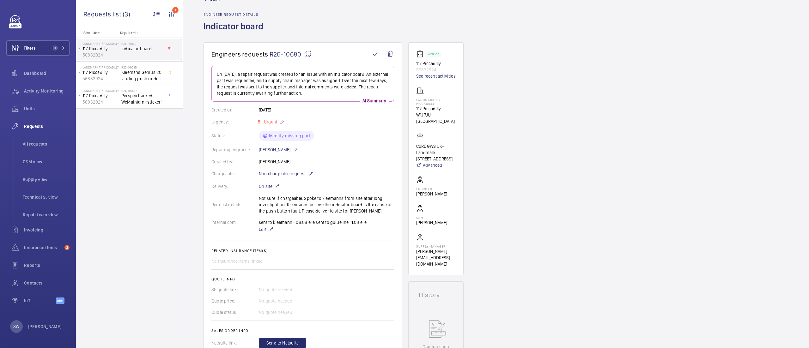
click at [394, 215] on wm-front-card "Engineers requests R25-10680 On [DATE], a repair request was created for an iss…" at bounding box center [303, 199] width 199 height 314
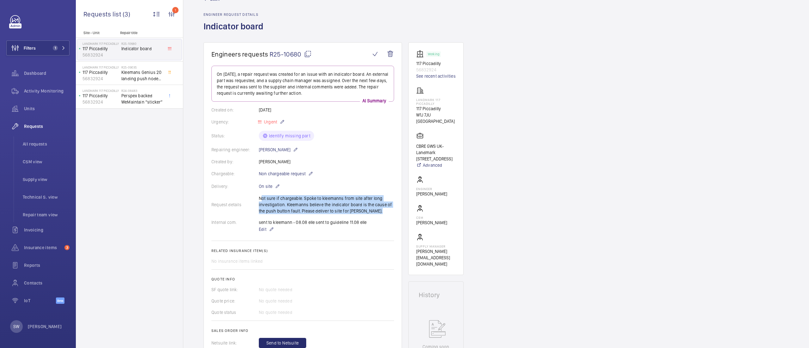
drag, startPoint x: 382, startPoint y: 214, endPoint x: 258, endPoint y: 200, distance: 124.8
click at [258, 200] on div "Request details Not sure if chargeable. Spoke to kleemanns from site after long…" at bounding box center [303, 204] width 183 height 19
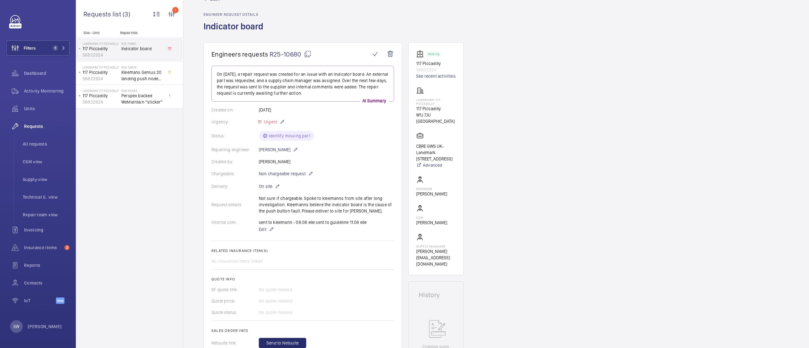
click at [362, 240] on wm-front-card-body "On [DATE], a repair request was created for an issue with an indicator board. A…" at bounding box center [303, 207] width 183 height 283
click at [47, 44] on button "Filters 1" at bounding box center [37, 47] width 63 height 15
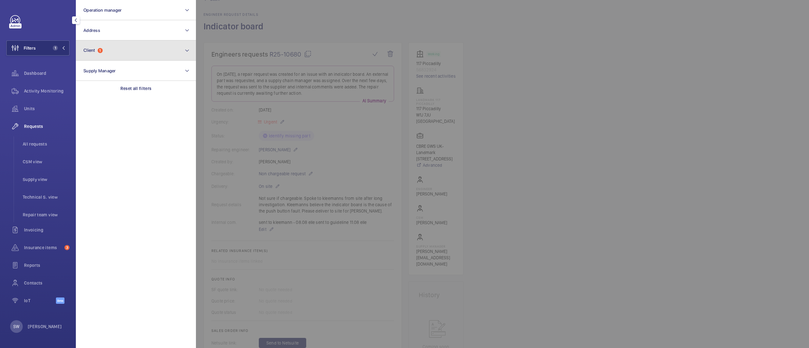
click at [115, 52] on button "Client 1" at bounding box center [136, 50] width 120 height 20
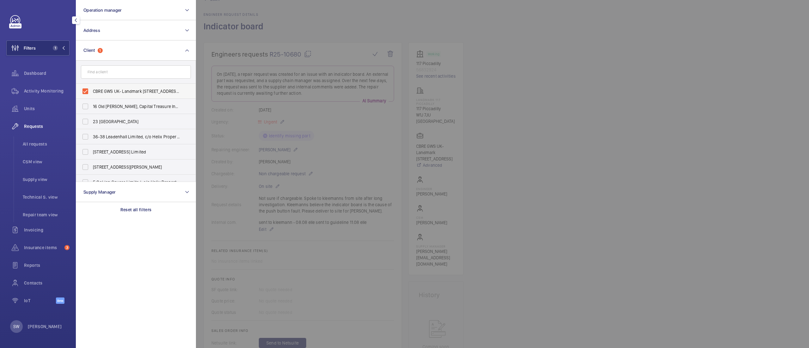
click at [128, 90] on span "CBRE GWS UK- Landmark [STREET_ADDRESS]" at bounding box center [136, 91] width 87 height 6
click at [92, 90] on input "CBRE GWS UK- Landmark [STREET_ADDRESS]" at bounding box center [85, 91] width 13 height 13
checkbox input "false"
click at [129, 72] on input "text" at bounding box center [136, 71] width 110 height 13
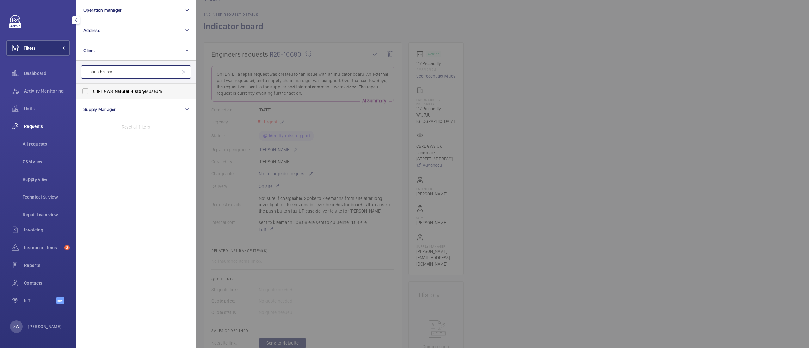
type input "natural history"
click at [125, 89] on span "Natural" at bounding box center [122, 91] width 15 height 5
click at [92, 89] on input "CBRE GWS- [GEOGRAPHIC_DATA]" at bounding box center [85, 91] width 13 height 13
checkbox input "true"
click at [44, 92] on span "Activity Monitoring" at bounding box center [47, 91] width 46 height 6
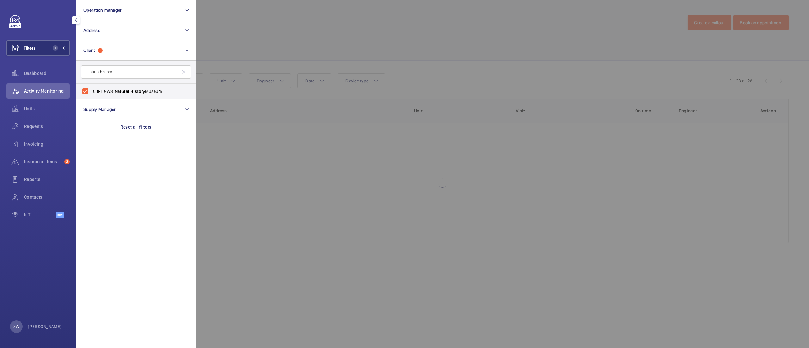
click at [215, 84] on div at bounding box center [600, 174] width 809 height 348
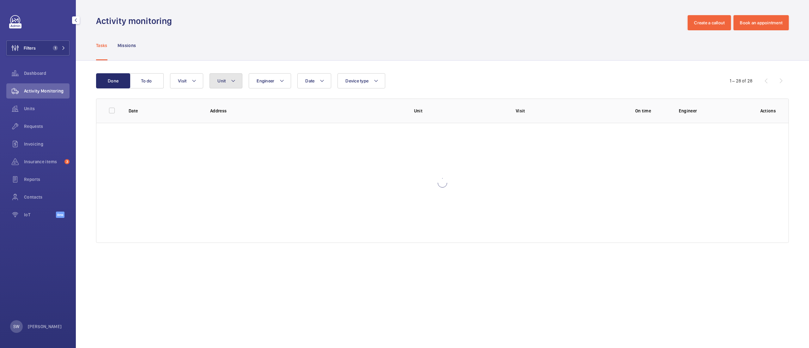
click at [225, 82] on span "Unit" at bounding box center [222, 80] width 8 height 5
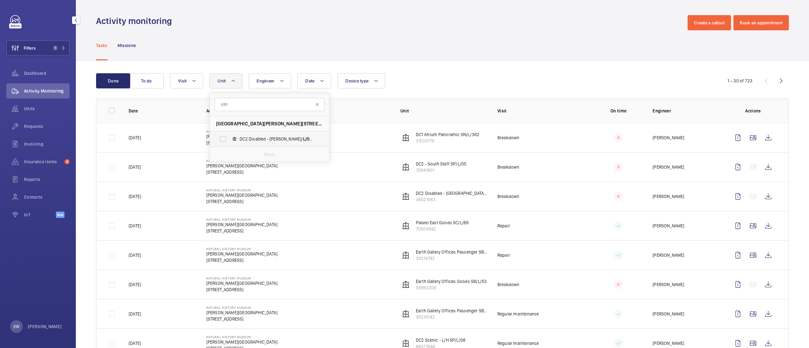
type input "l/01"
click at [269, 139] on span "DC2 Disabled - [PERSON_NAME]/ L/01 , 65199026" at bounding box center [276, 139] width 73 height 6
click at [230, 139] on input "DC2 Disabled - [PERSON_NAME]/ L/01 , 65199026" at bounding box center [223, 139] width 13 height 13
checkbox input "true"
click at [533, 79] on div "Date Engineer Unit 1 l/01 [GEOGRAPHIC_DATA] - [PERSON_NAME][STREET_ADDRESS] Dis…" at bounding box center [441, 80] width 543 height 15
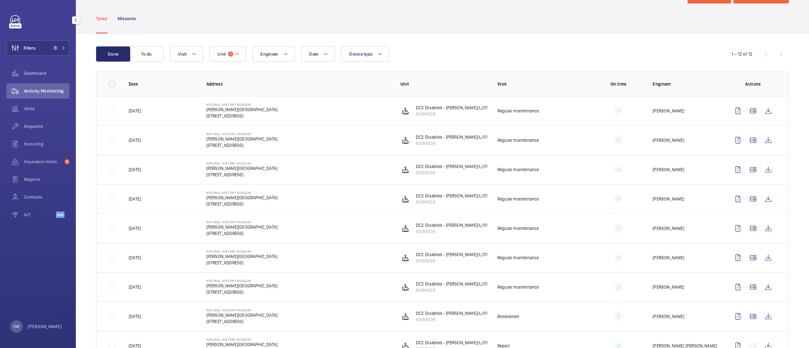
scroll to position [21, 0]
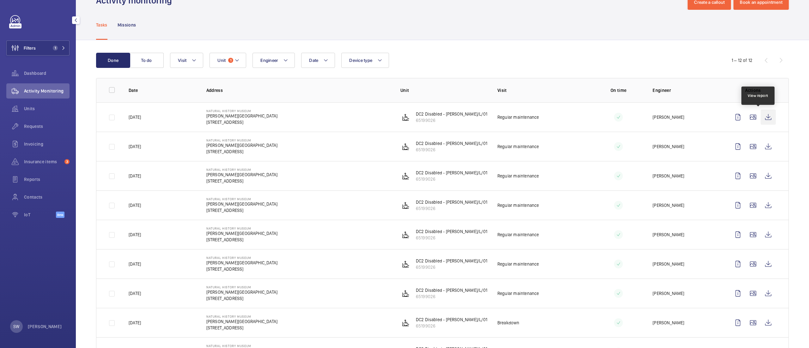
click at [761, 112] on wm-front-icon-button at bounding box center [768, 117] width 15 height 15
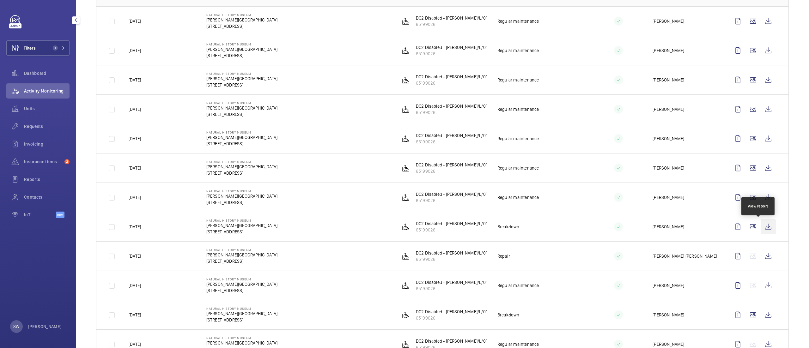
click at [763, 228] on wm-front-icon-button at bounding box center [768, 226] width 15 height 15
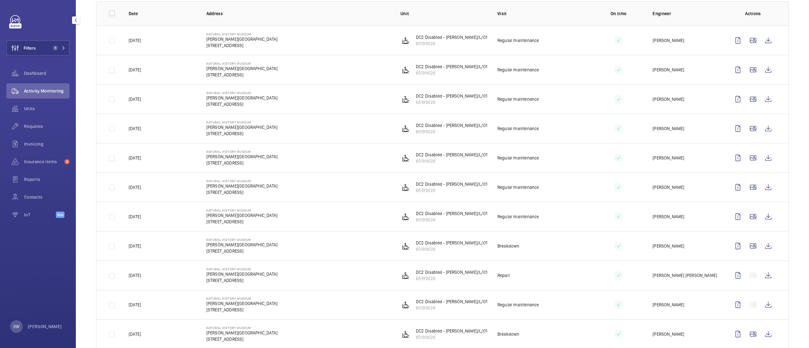
scroll to position [80, 0]
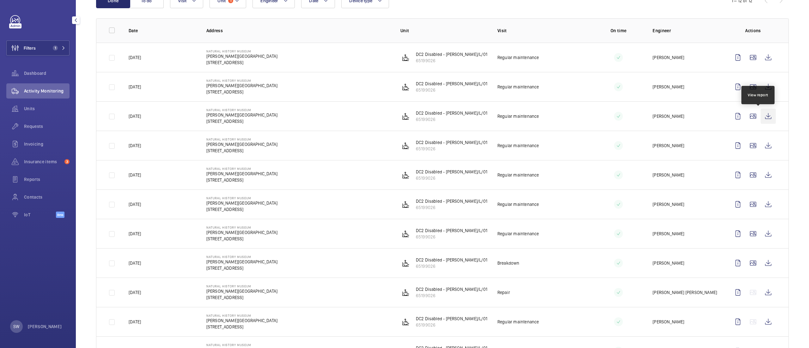
click at [761, 111] on wm-front-icon-button at bounding box center [768, 116] width 15 height 15
click at [761, 208] on wm-front-icon-button at bounding box center [768, 204] width 15 height 15
click at [761, 178] on wm-front-icon-button at bounding box center [768, 175] width 15 height 15
click at [761, 120] on wm-front-icon-button at bounding box center [768, 116] width 15 height 15
click at [27, 45] on span "Filters" at bounding box center [30, 48] width 12 height 6
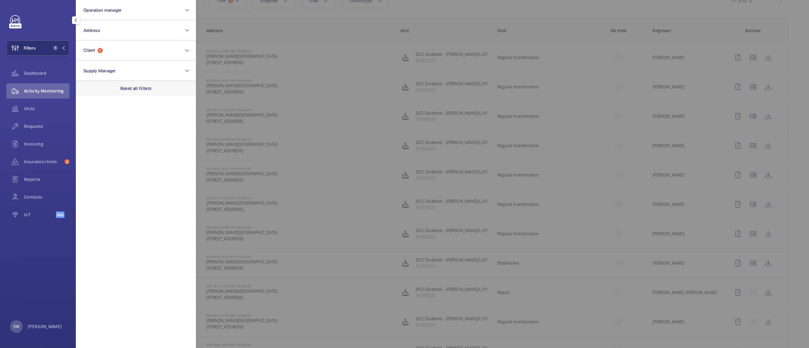
click at [167, 89] on div "Reset all filters" at bounding box center [136, 88] width 120 height 15
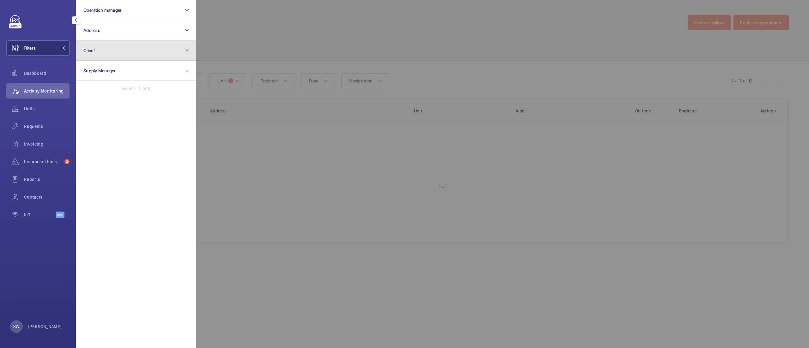
click at [126, 55] on button "Client" at bounding box center [136, 50] width 120 height 20
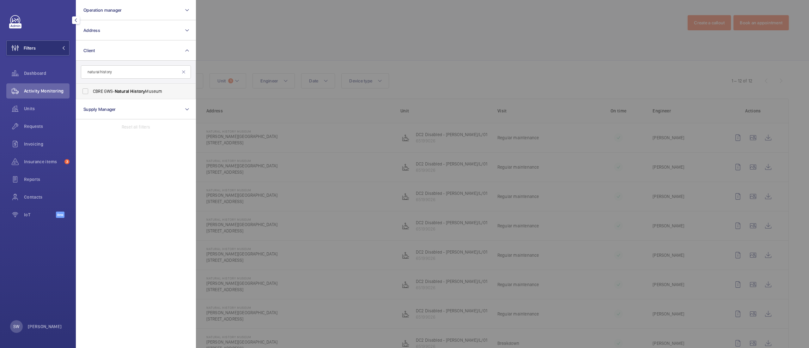
type input "natural history"
click at [122, 94] on span "Natural" at bounding box center [122, 91] width 15 height 5
click at [92, 94] on input "CBRE GWS- [GEOGRAPHIC_DATA]" at bounding box center [85, 91] width 13 height 13
checkbox input "true"
click at [32, 128] on span "Requests" at bounding box center [47, 126] width 46 height 6
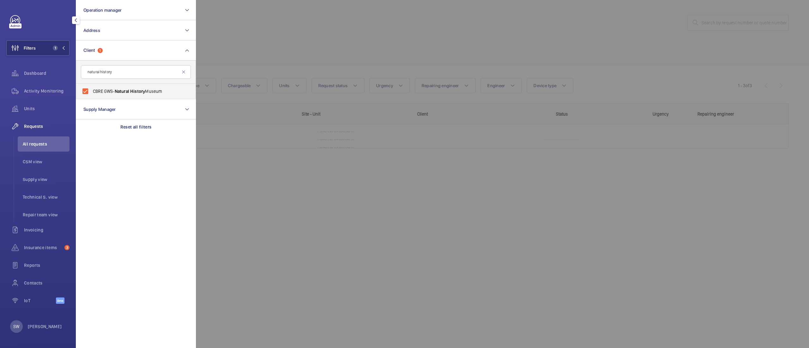
click at [491, 59] on div at bounding box center [600, 174] width 809 height 348
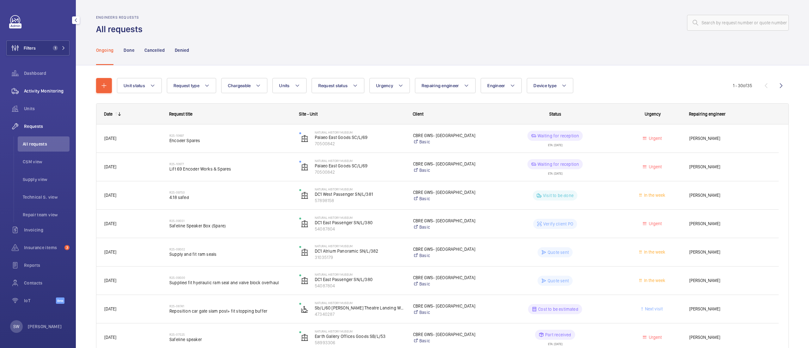
click at [50, 93] on span "Activity Monitoring" at bounding box center [47, 91] width 46 height 6
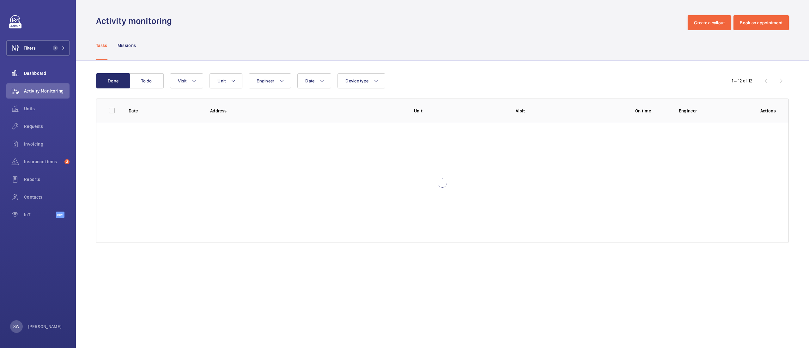
click at [44, 70] on span "Dashboard" at bounding box center [47, 73] width 46 height 6
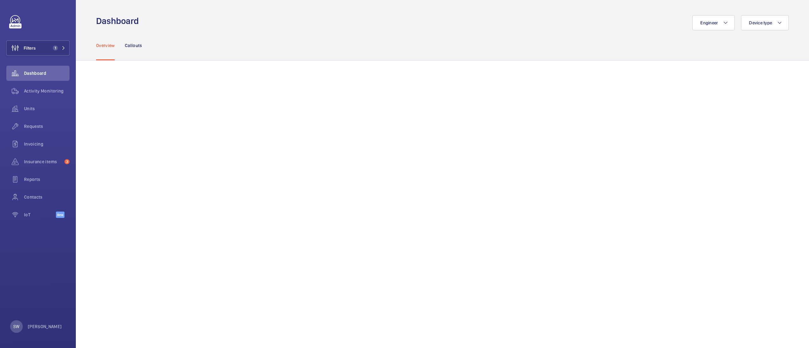
scroll to position [104, 0]
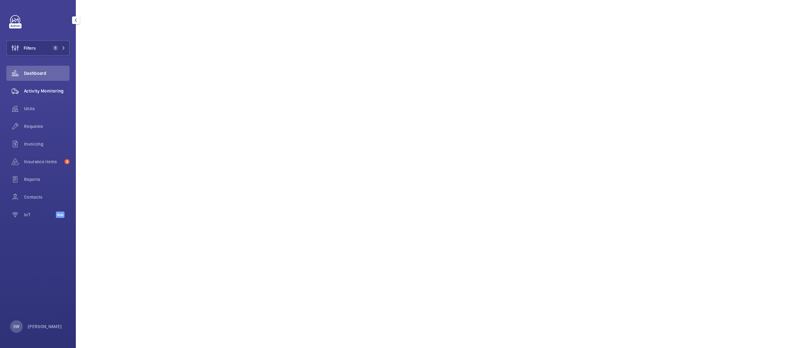
click at [28, 93] on span "Activity Monitoring" at bounding box center [47, 91] width 46 height 6
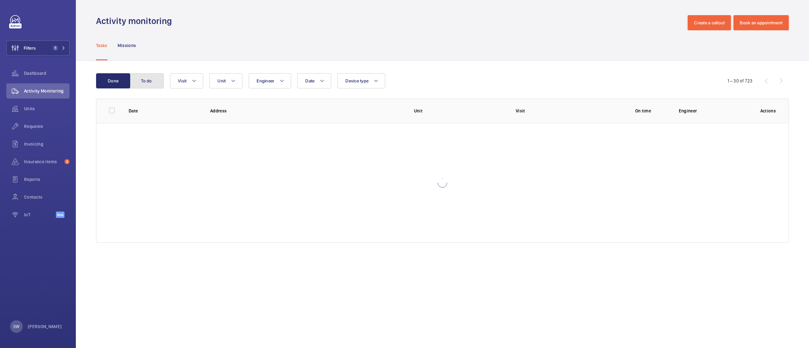
click at [138, 77] on button "To do" at bounding box center [147, 80] width 34 height 15
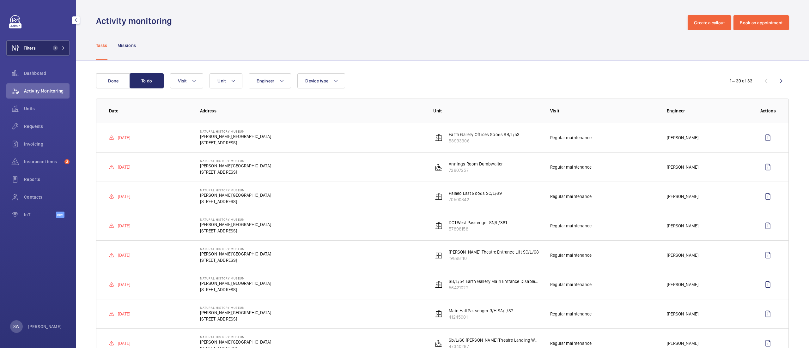
click at [55, 42] on button "Filters 1" at bounding box center [37, 47] width 63 height 15
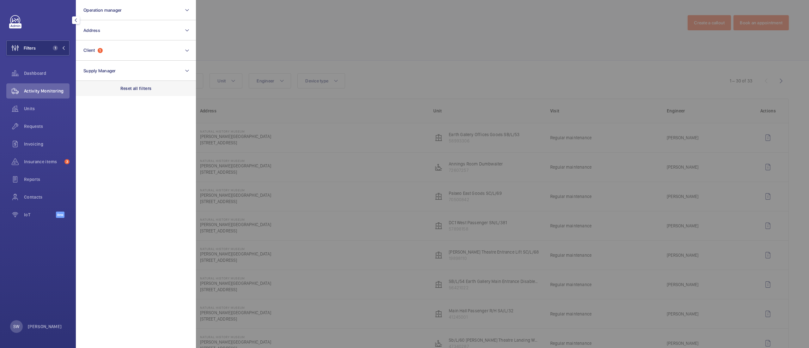
click at [164, 89] on div "Reset all filters" at bounding box center [136, 88] width 120 height 15
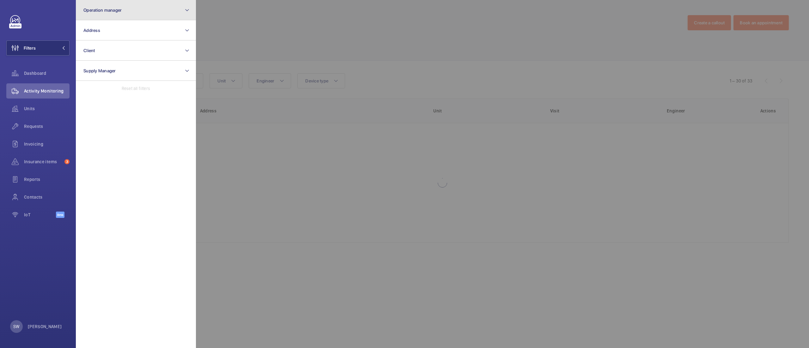
click at [124, 6] on button "Operation manager" at bounding box center [136, 10] width 120 height 20
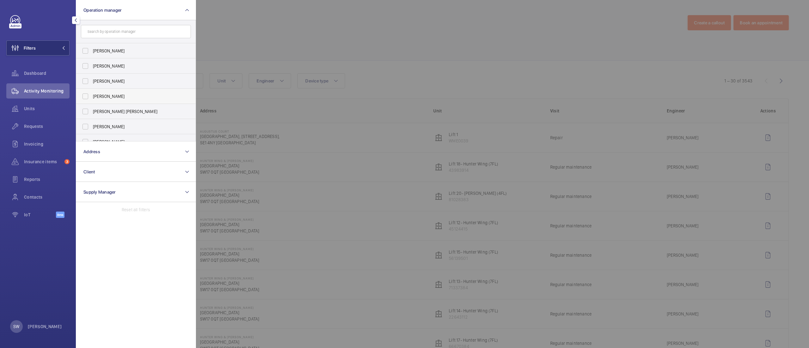
click at [102, 94] on span "[PERSON_NAME]" at bounding box center [136, 96] width 87 height 6
click at [92, 94] on input "[PERSON_NAME]" at bounding box center [85, 96] width 13 height 13
checkbox input "true"
click at [437, 11] on div at bounding box center [600, 174] width 809 height 348
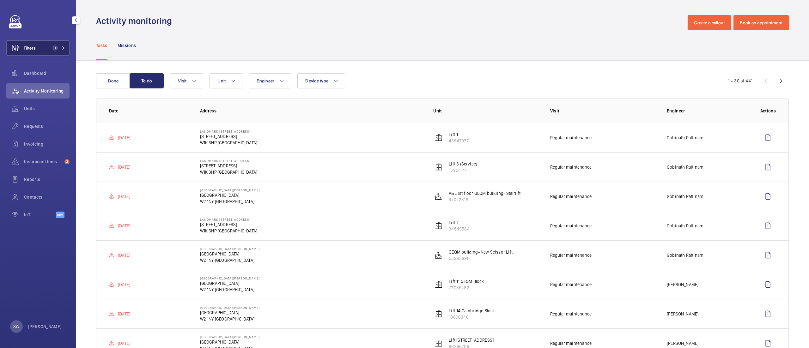
click at [45, 42] on button "Filters 1" at bounding box center [37, 47] width 63 height 15
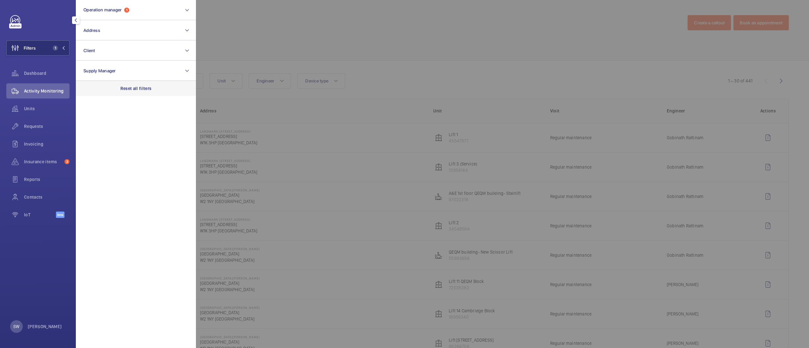
click at [151, 91] on div "Reset all filters" at bounding box center [136, 88] width 120 height 15
click at [119, 50] on button "Client" at bounding box center [136, 50] width 120 height 20
type input "117"
type input "49 gros"
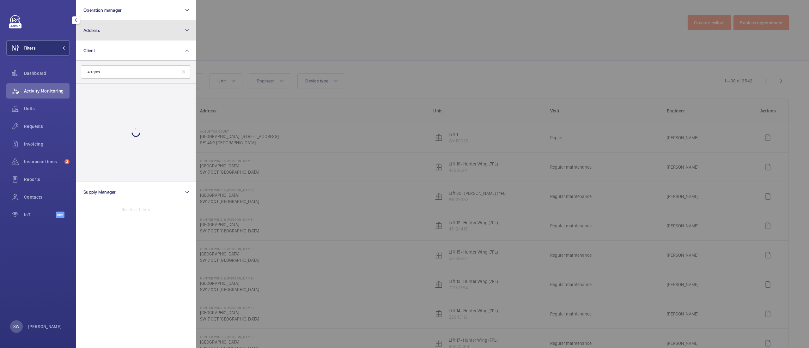
click at [101, 38] on button "Address" at bounding box center [136, 30] width 120 height 20
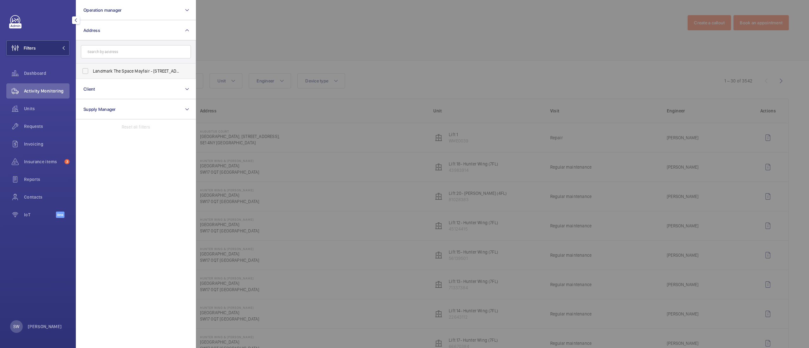
click at [112, 68] on span "Landmark The Space Mayfair - [STREET_ADDRESS]" at bounding box center [136, 71] width 87 height 6
click at [92, 68] on input "Landmark The Space Mayfair - [STREET_ADDRESS]" at bounding box center [85, 71] width 13 height 13
checkbox input "true"
click at [380, 38] on div at bounding box center [600, 174] width 809 height 348
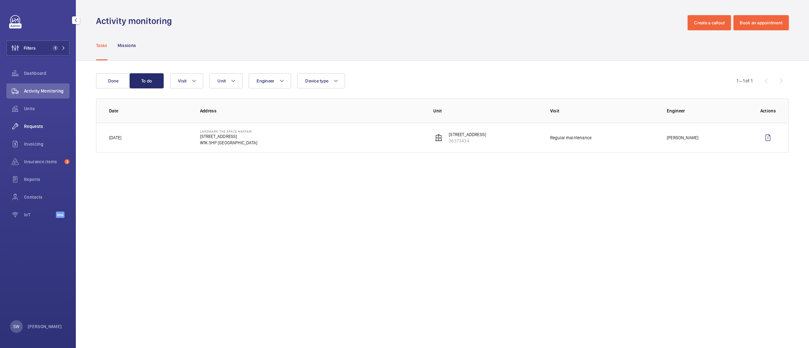
click at [30, 131] on div "Requests" at bounding box center [37, 126] width 63 height 15
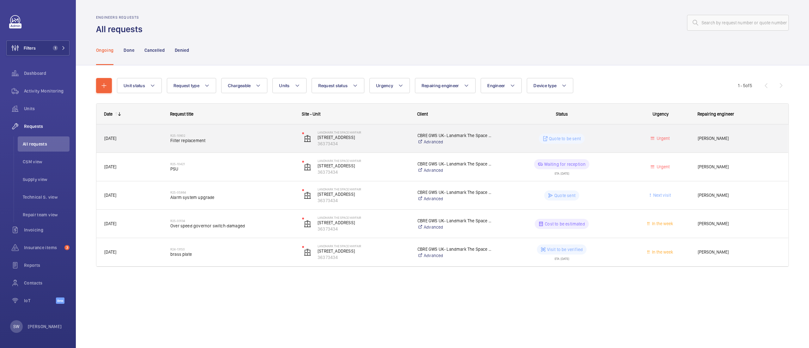
click at [231, 138] on span "Filter replacement" at bounding box center [232, 141] width 124 height 6
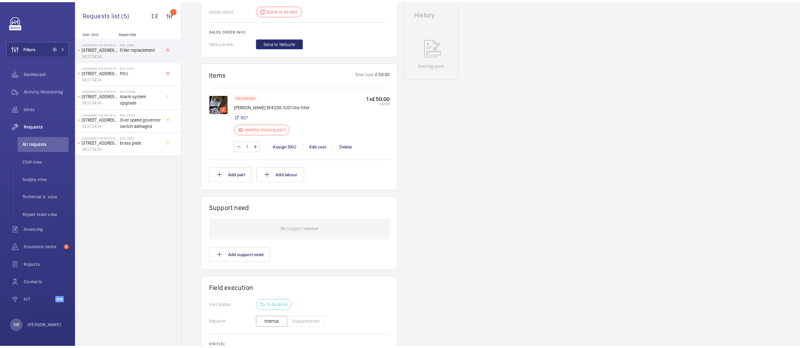
scroll to position [249, 0]
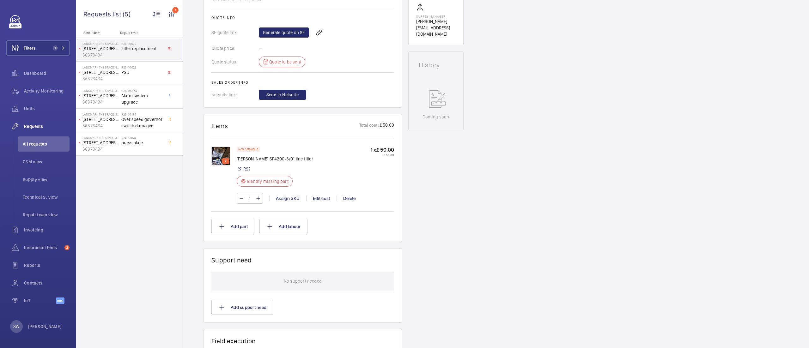
click at [219, 159] on img at bounding box center [221, 156] width 19 height 19
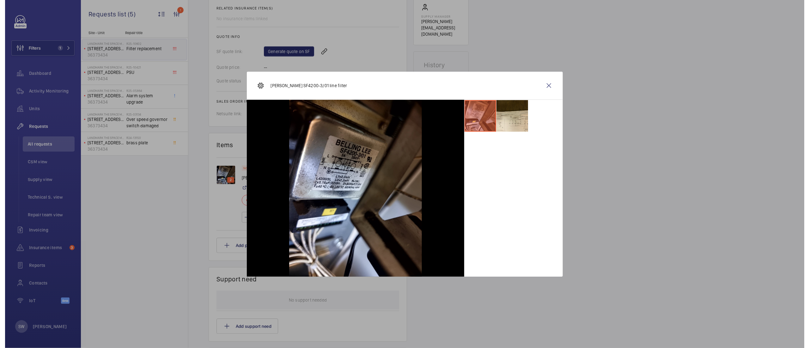
scroll to position [268, 0]
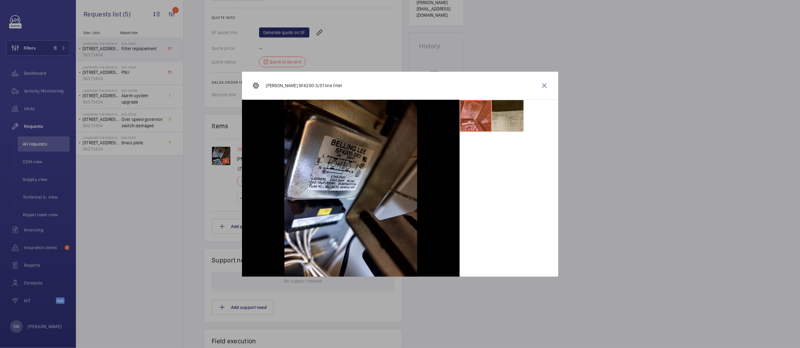
click at [506, 121] on li at bounding box center [508, 116] width 32 height 32
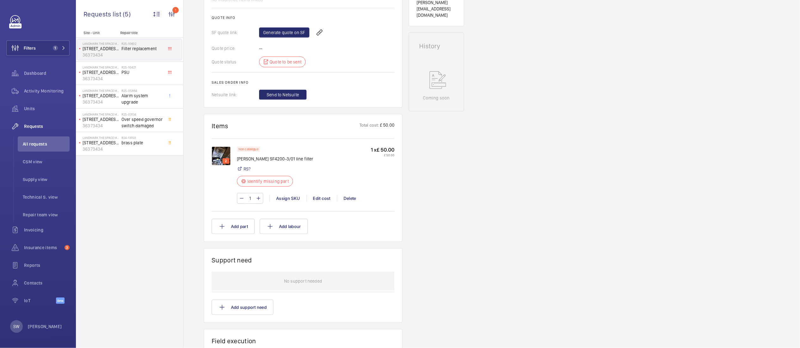
click at [793, 195] on div "Engineers requests R25-10602 The repair request was raised on [DATE] for a filt…" at bounding box center [491, 145] width 616 height 704
click at [791, 122] on div "Engineers requests R25-10602 The repair request was raised on [DATE] for a filt…" at bounding box center [491, 145] width 616 height 704
click at [789, 104] on div "Engineers requests R25-10602 The repair request was raised on [DATE] for a filt…" at bounding box center [491, 145] width 616 height 704
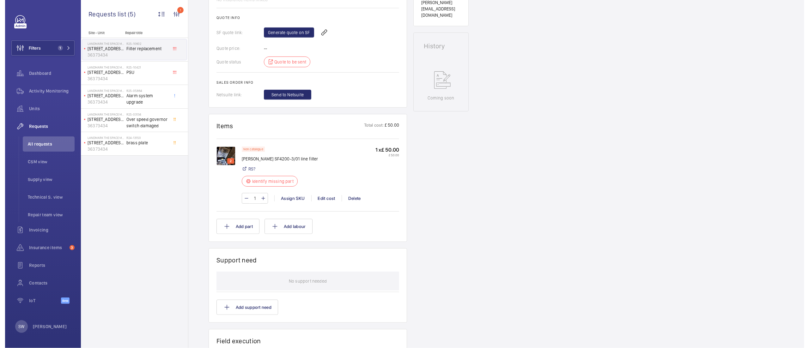
scroll to position [160, 0]
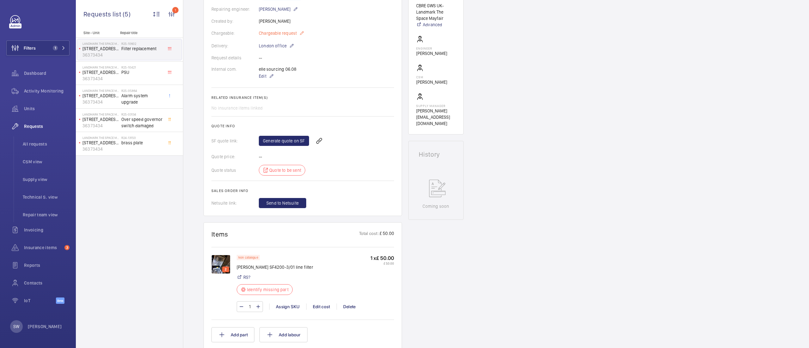
click at [269, 32] on span "Chargeable request" at bounding box center [278, 33] width 38 height 6
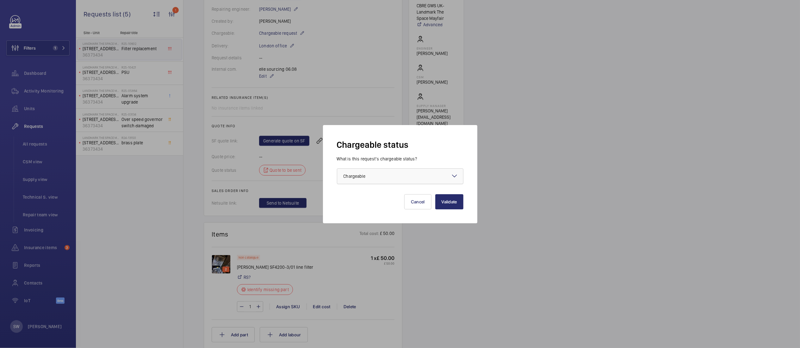
click at [425, 178] on div at bounding box center [400, 176] width 126 height 15
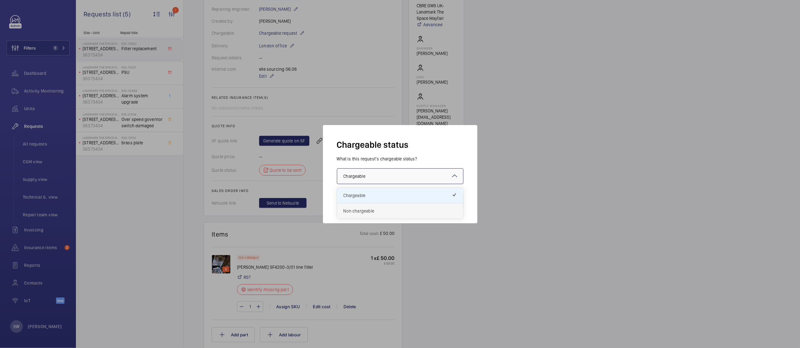
click at [395, 213] on span "Non chargeable" at bounding box center [399, 211] width 113 height 6
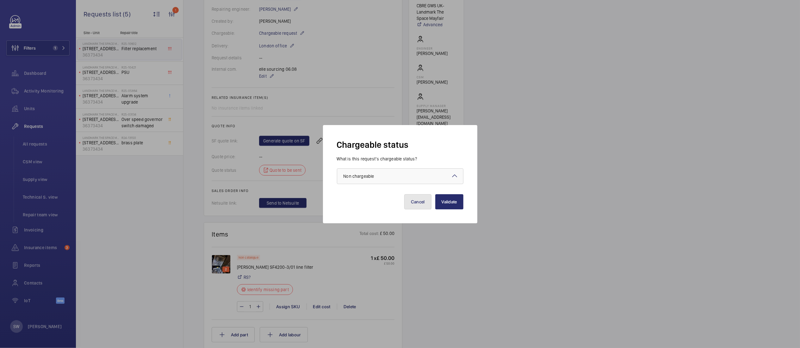
click at [408, 201] on button "Cancel" at bounding box center [417, 201] width 27 height 15
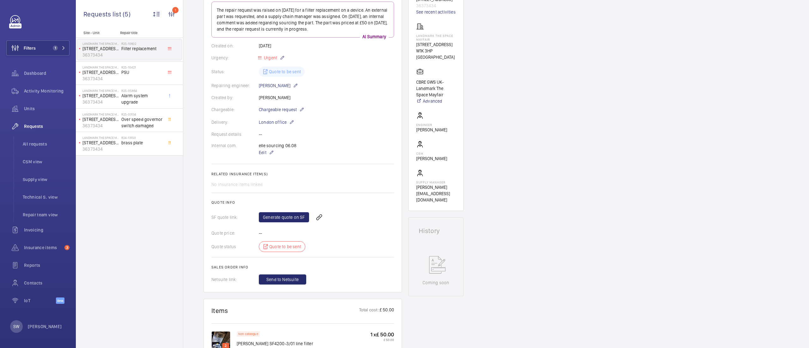
scroll to position [85, 0]
